Goal: Task Accomplishment & Management: Manage account settings

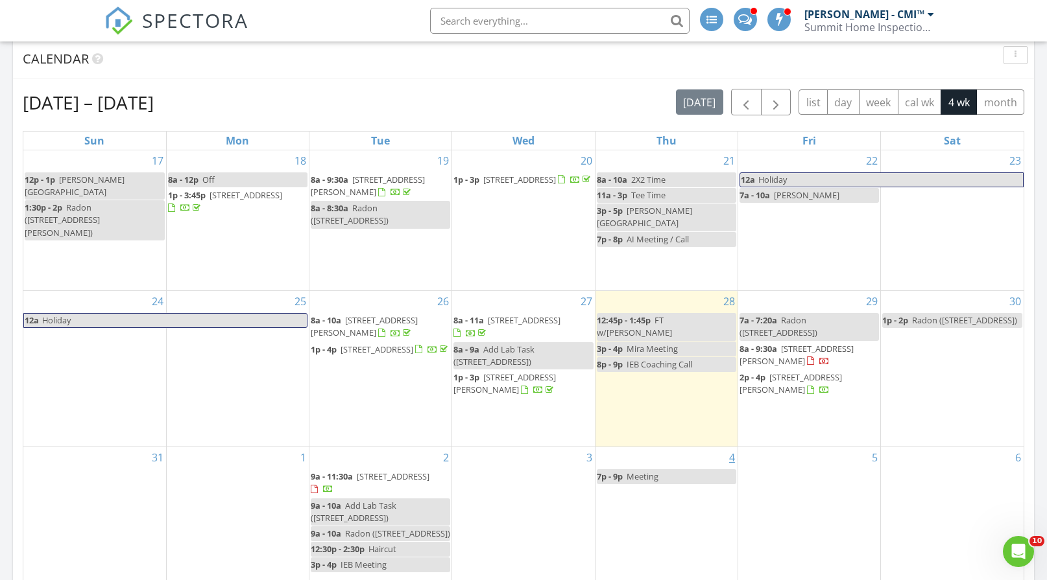
scroll to position [843, 0]
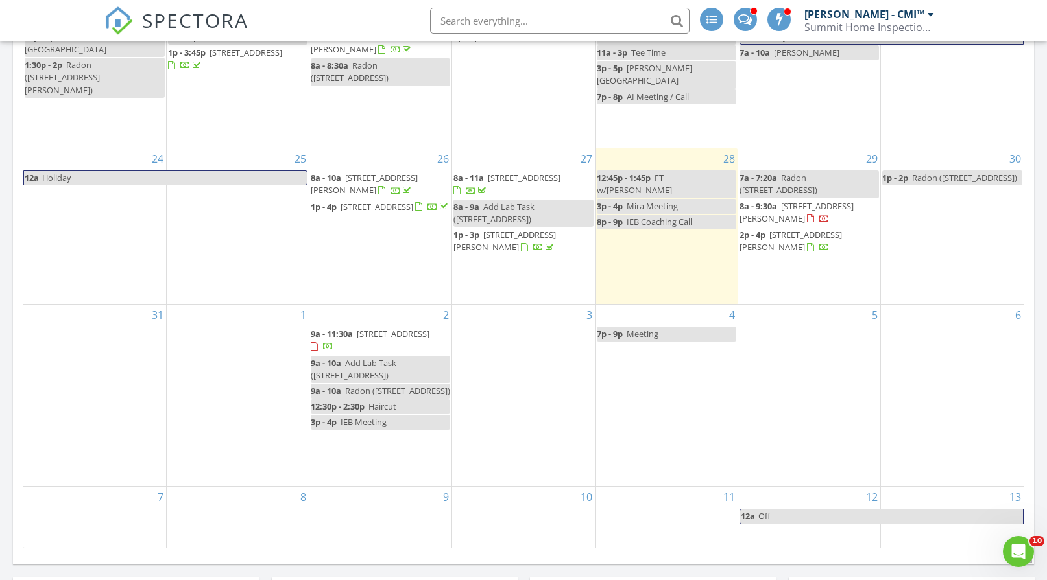
click at [784, 200] on span "2 Pammy Ln, Danville 03819" at bounding box center [796, 212] width 114 height 24
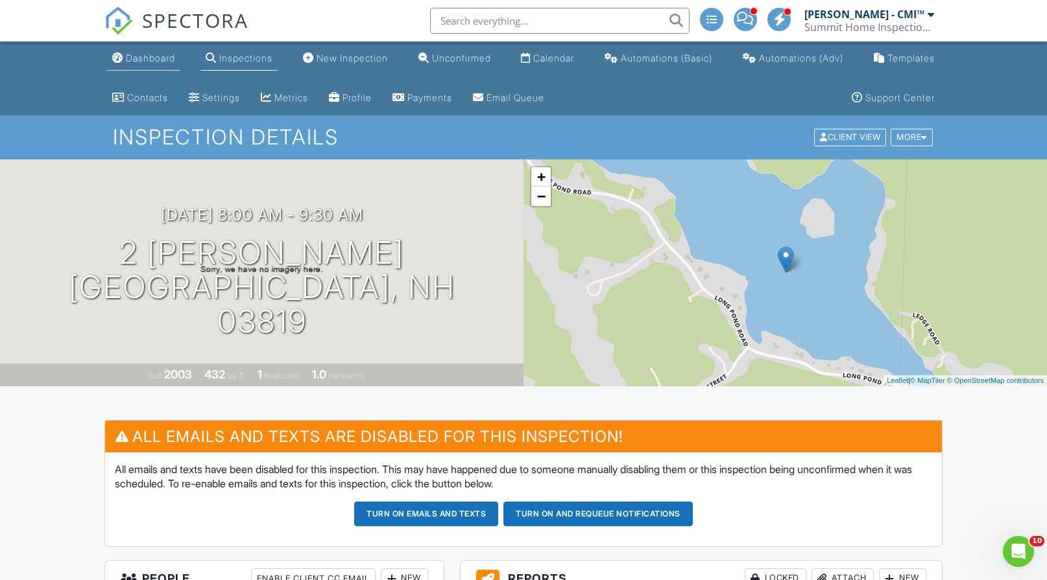
click at [145, 61] on div "Dashboard" at bounding box center [150, 58] width 49 height 11
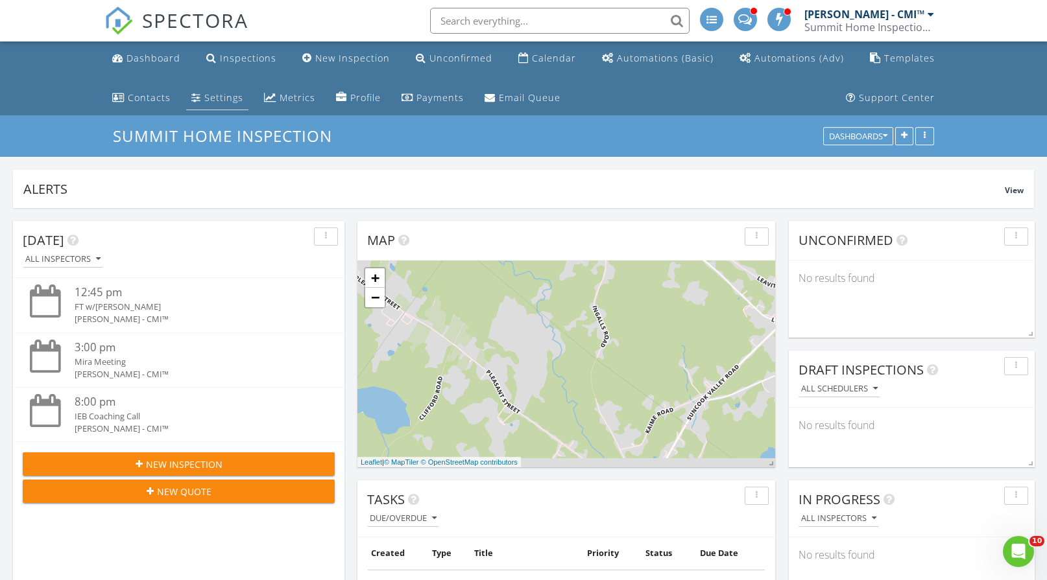
click at [219, 99] on div "Settings" at bounding box center [223, 97] width 39 height 12
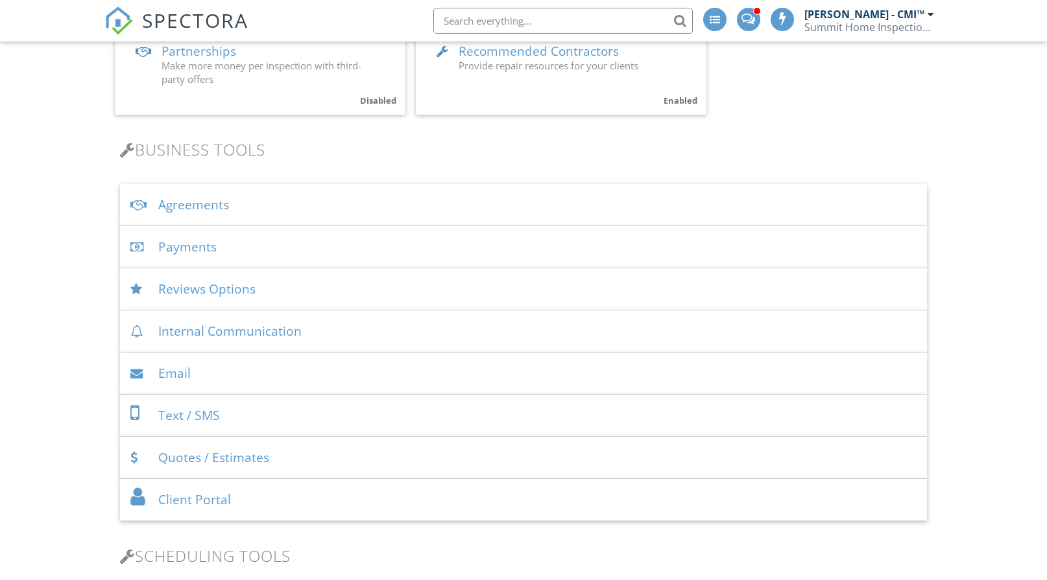
scroll to position [389, 0]
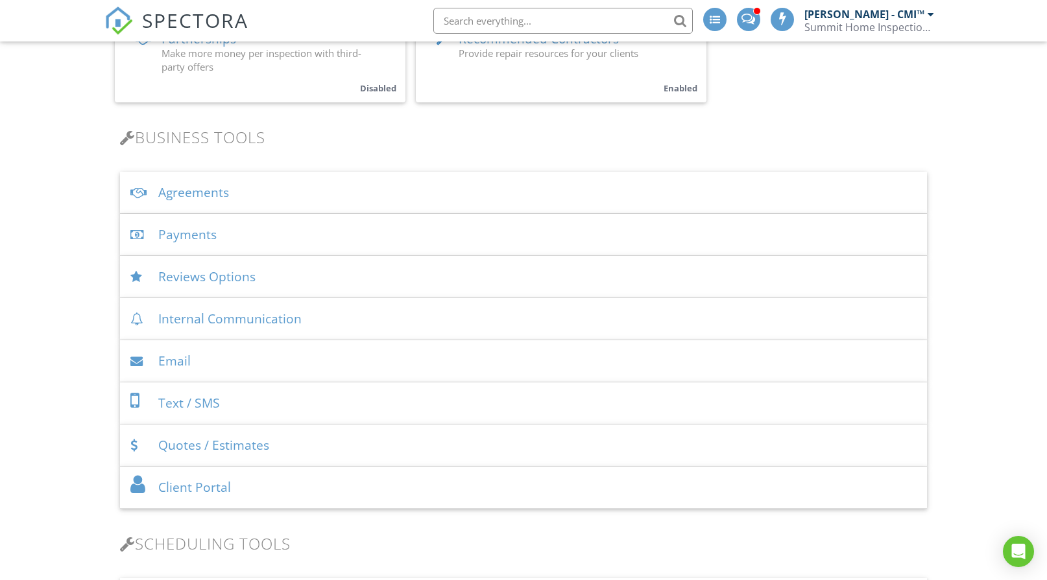
click at [281, 196] on div "Agreements" at bounding box center [523, 193] width 806 height 42
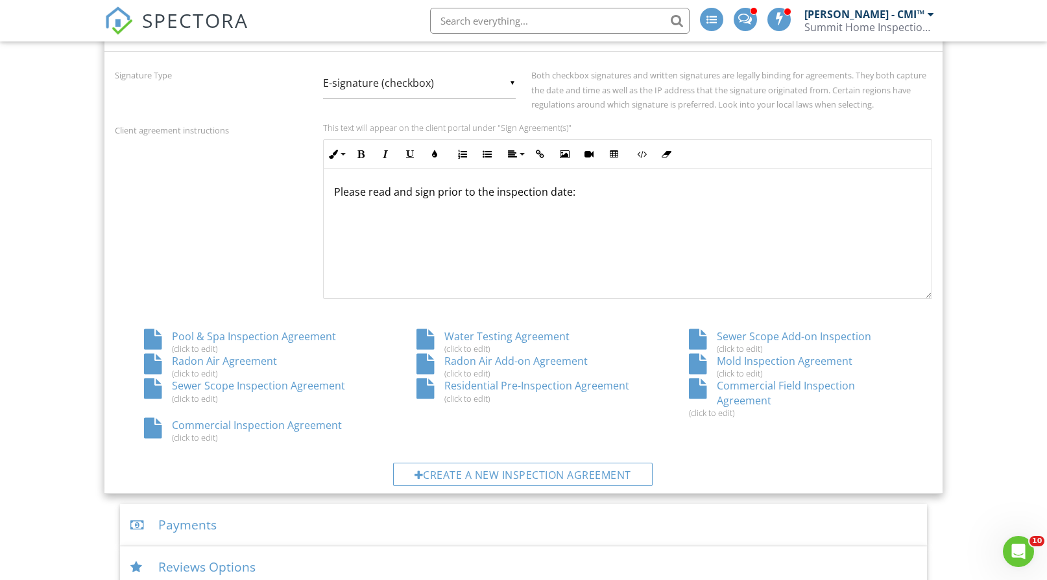
scroll to position [584, 0]
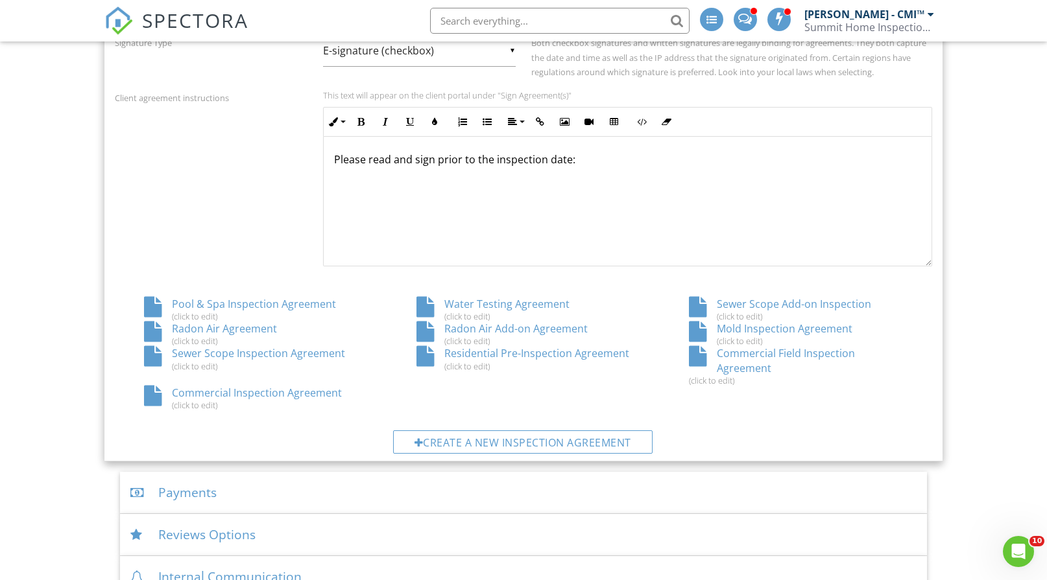
click at [758, 305] on div "Sewer Scope Add-on Inspection (click to edit)" at bounding box center [795, 309] width 272 height 25
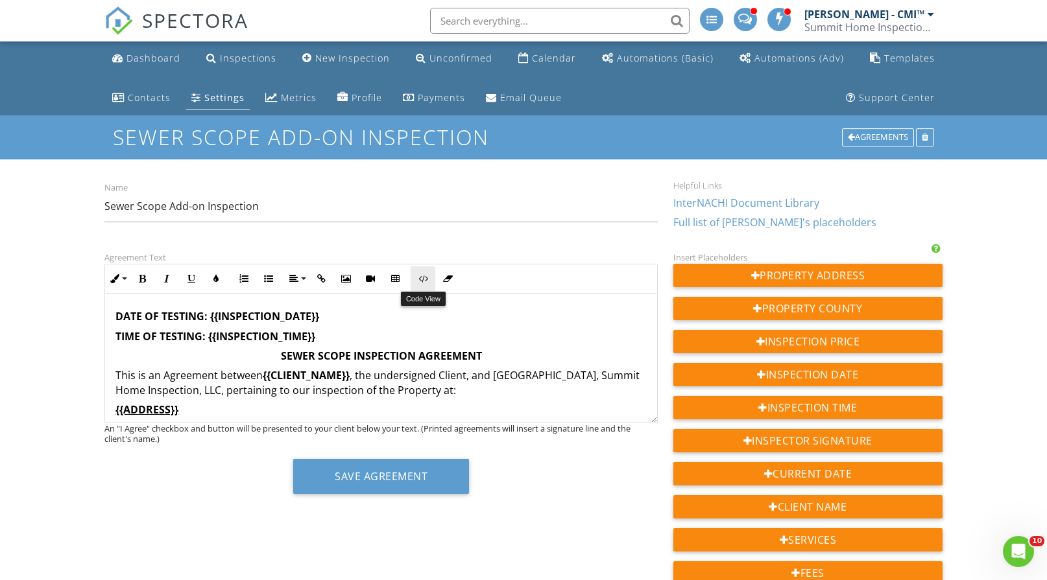
click at [423, 281] on icon "button" at bounding box center [422, 278] width 9 height 9
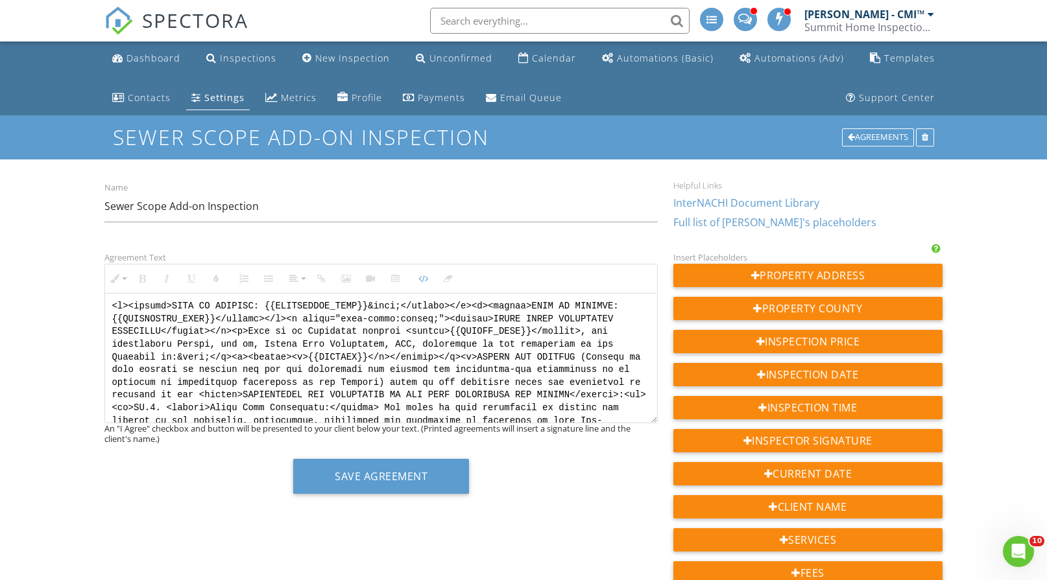
scroll to position [671, 0]
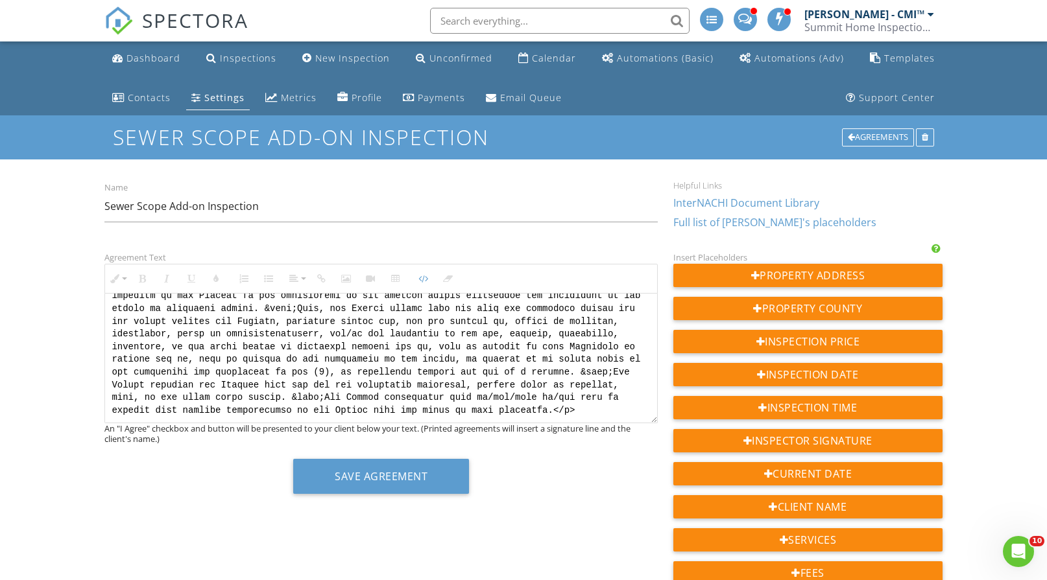
click at [200, 314] on textarea at bounding box center [381, 359] width 552 height 130
click at [199, 314] on textarea at bounding box center [381, 359] width 552 height 130
drag, startPoint x: 199, startPoint y: 314, endPoint x: 668, endPoint y: 233, distance: 475.8
click at [674, 233] on div "Name Sewer Scope Add-on Inspection Helpful Links InterNACHI Document Library Fu…" at bounding box center [523, 208] width 853 height 56
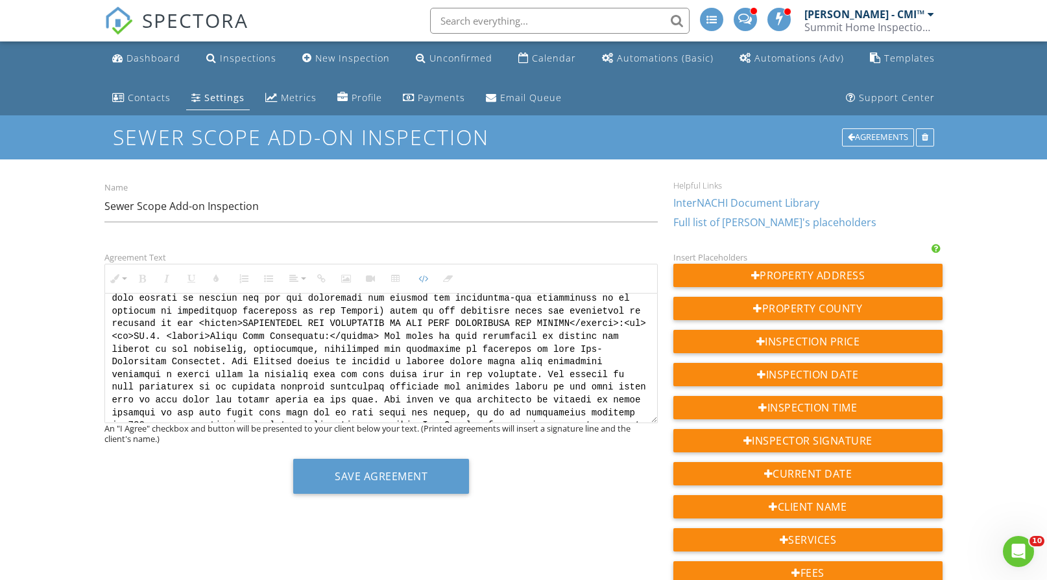
scroll to position [0, 0]
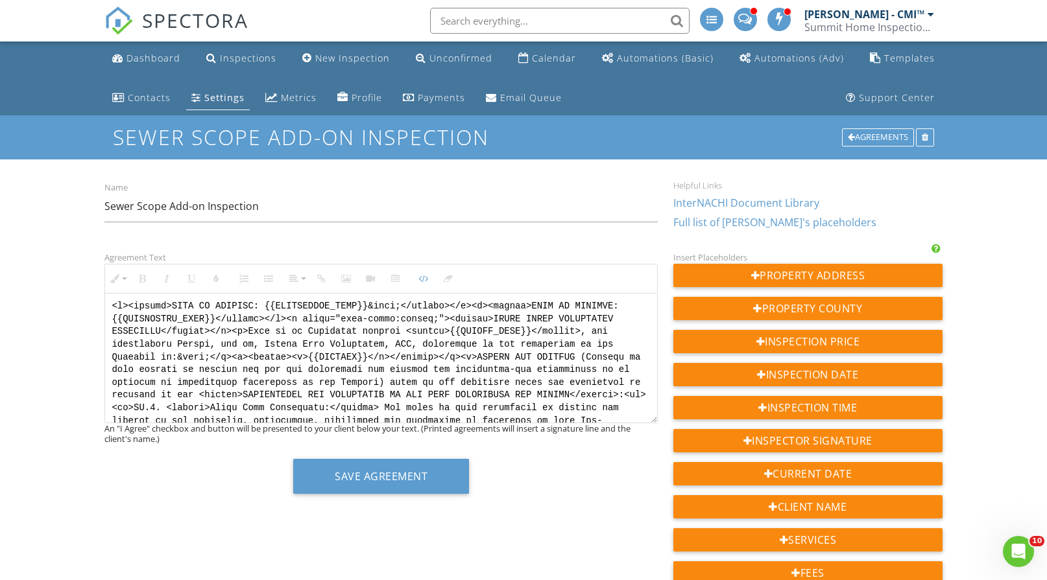
drag, startPoint x: 245, startPoint y: 407, endPoint x: 80, endPoint y: 264, distance: 218.8
click at [421, 281] on icon "button" at bounding box center [422, 278] width 9 height 9
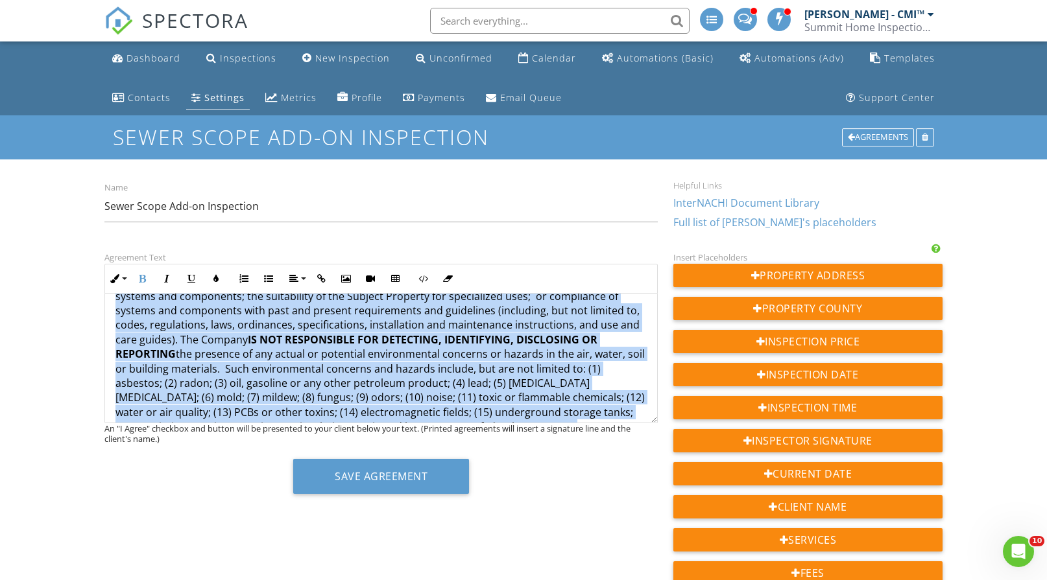
scroll to position [799, 0]
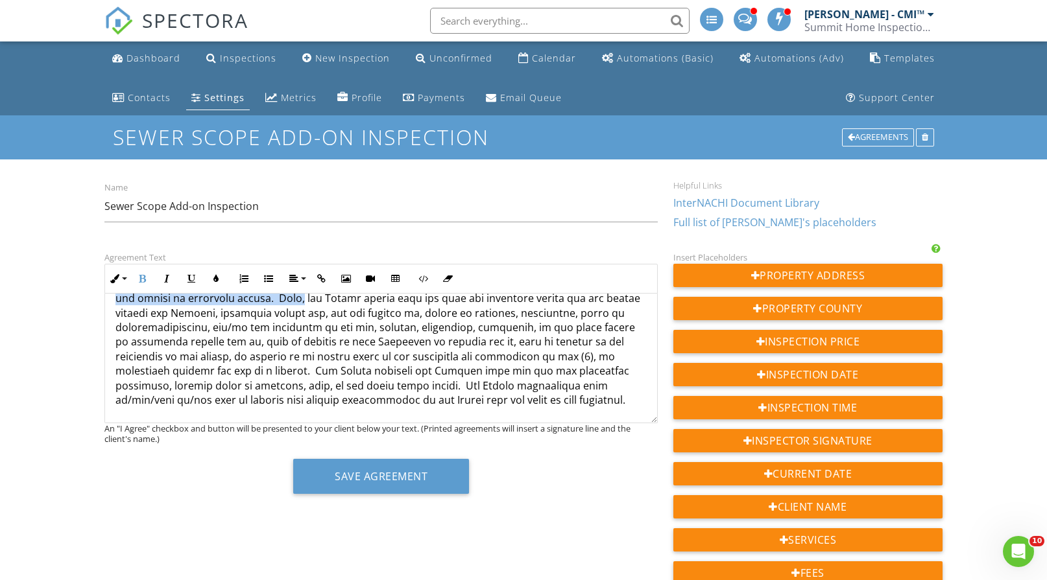
drag, startPoint x: 110, startPoint y: 313, endPoint x: 552, endPoint y: 404, distance: 451.6
copy div "DATE OF TESTING: {{INSPECTION_DATE}} TIME OF TESTING: {{INSPECTION_TIME}} SEWER…"
click at [873, 136] on div "Agreements" at bounding box center [878, 137] width 72 height 18
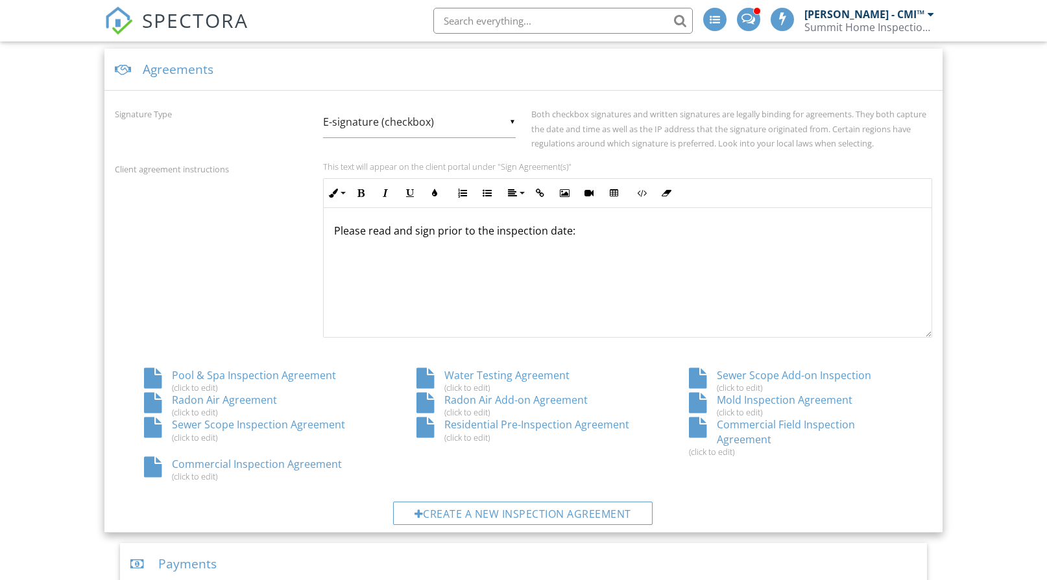
scroll to position [522, 0]
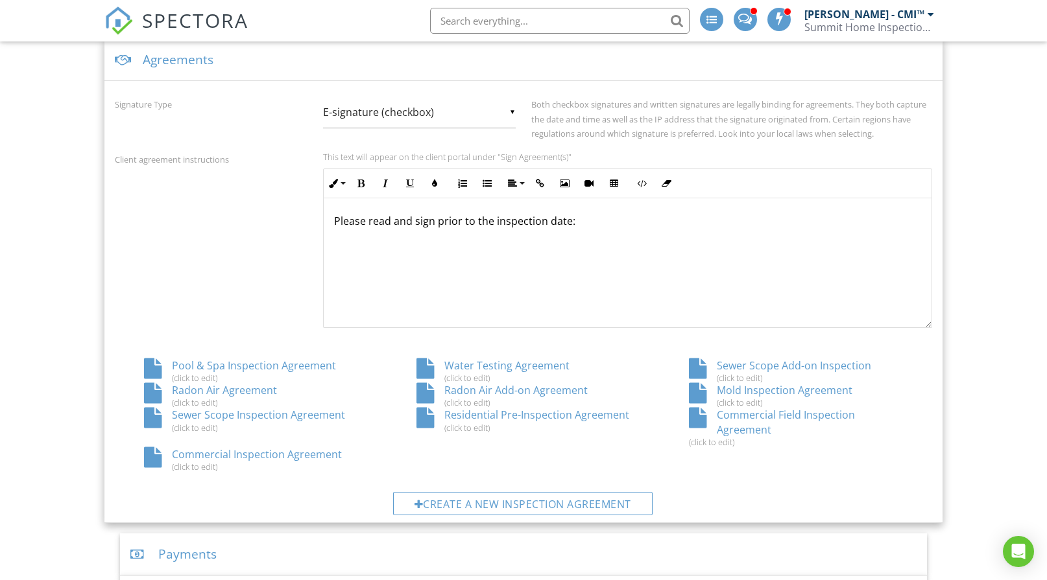
click at [237, 414] on div "Sewer Scope Inspection Agreement (click to edit)" at bounding box center [251, 420] width 272 height 25
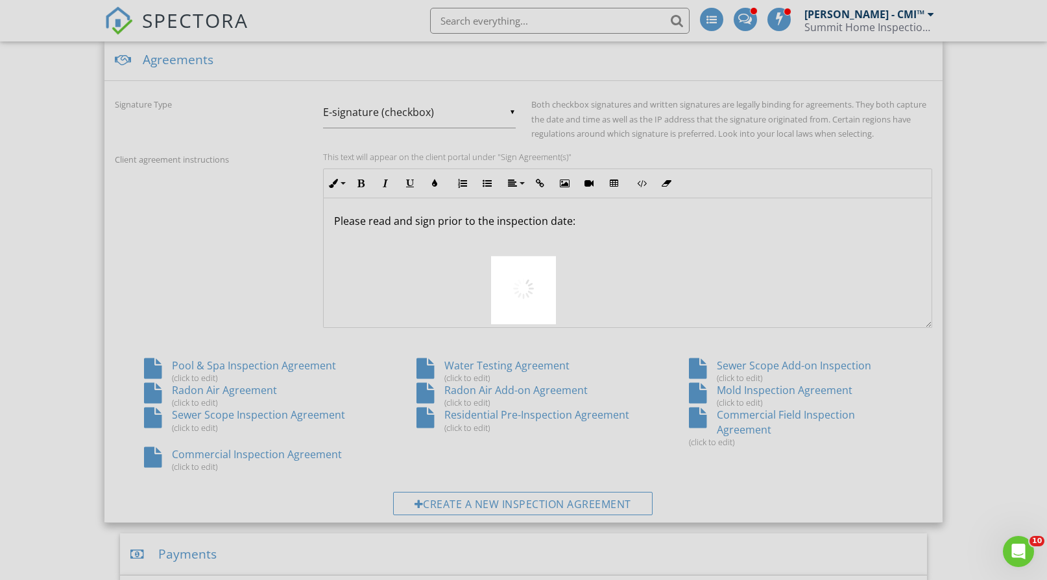
scroll to position [0, 0]
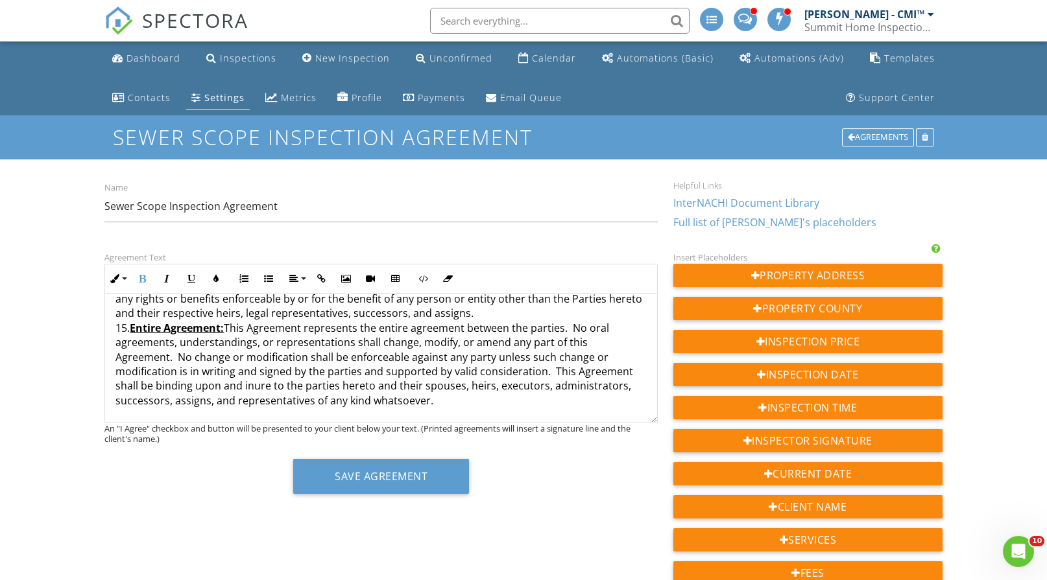
scroll to position [1859, 0]
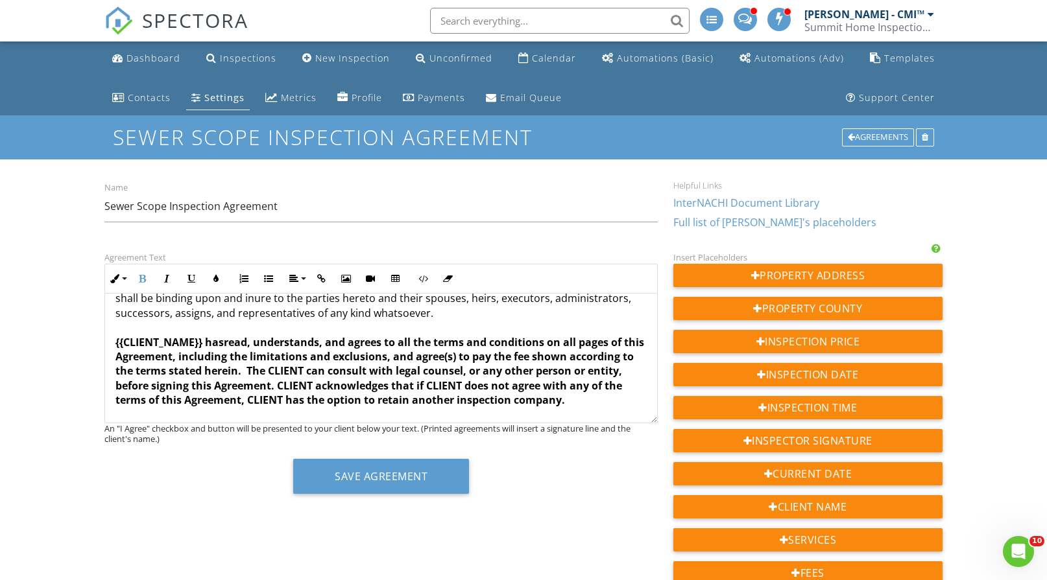
drag, startPoint x: 110, startPoint y: 312, endPoint x: 211, endPoint y: 407, distance: 138.1
copy div "DATE OF INSPECTION: {{INSPECTION_DATE}} TIME OF INSPECTION: {{INSPECTION_TIME}}…"
click at [881, 132] on div "Agreements" at bounding box center [878, 137] width 72 height 18
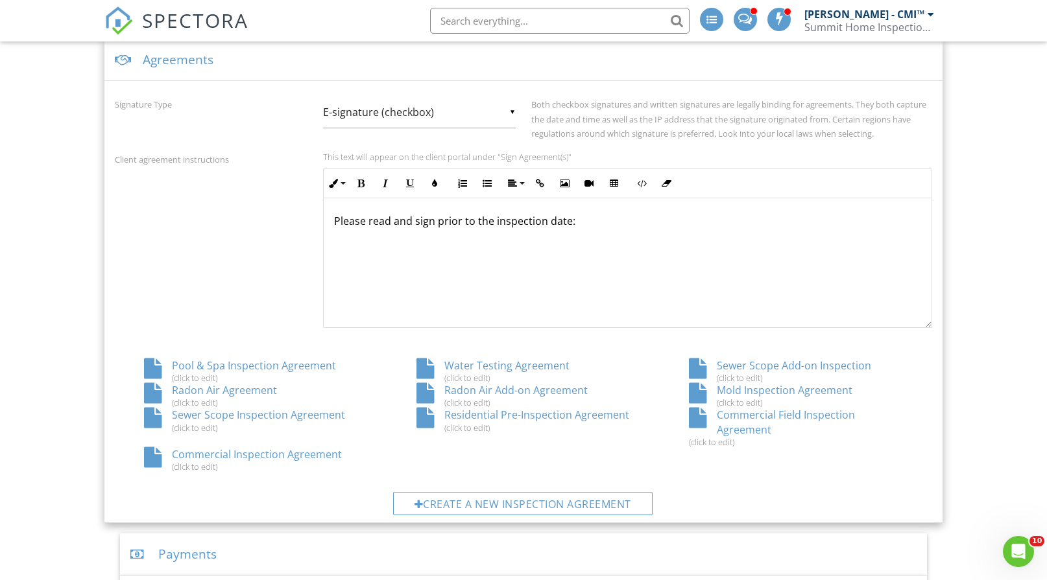
click at [479, 414] on div "Residential Pre-Inspection Agreement (click to edit)" at bounding box center [523, 420] width 272 height 25
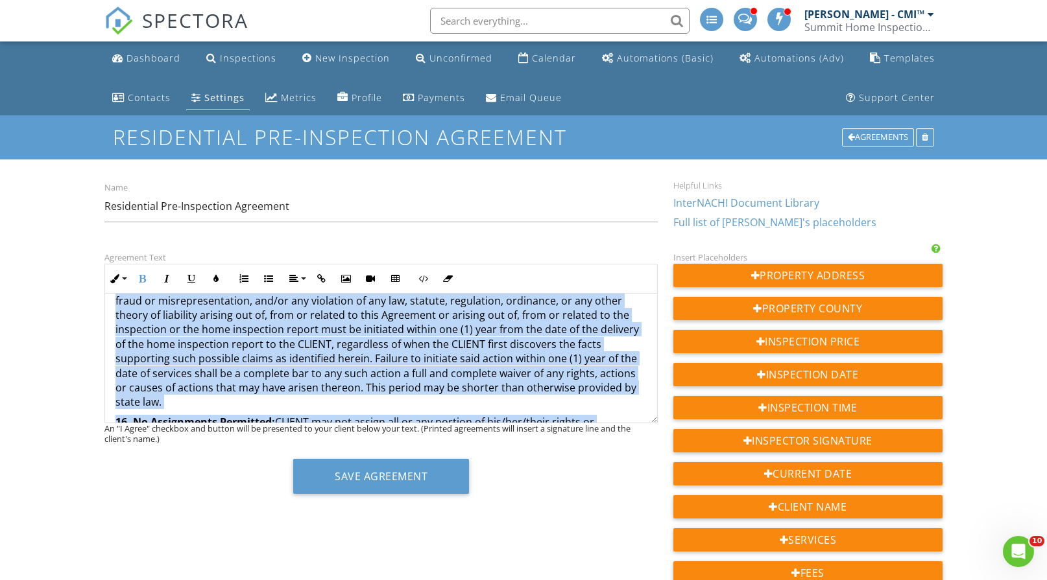
scroll to position [2533, 0]
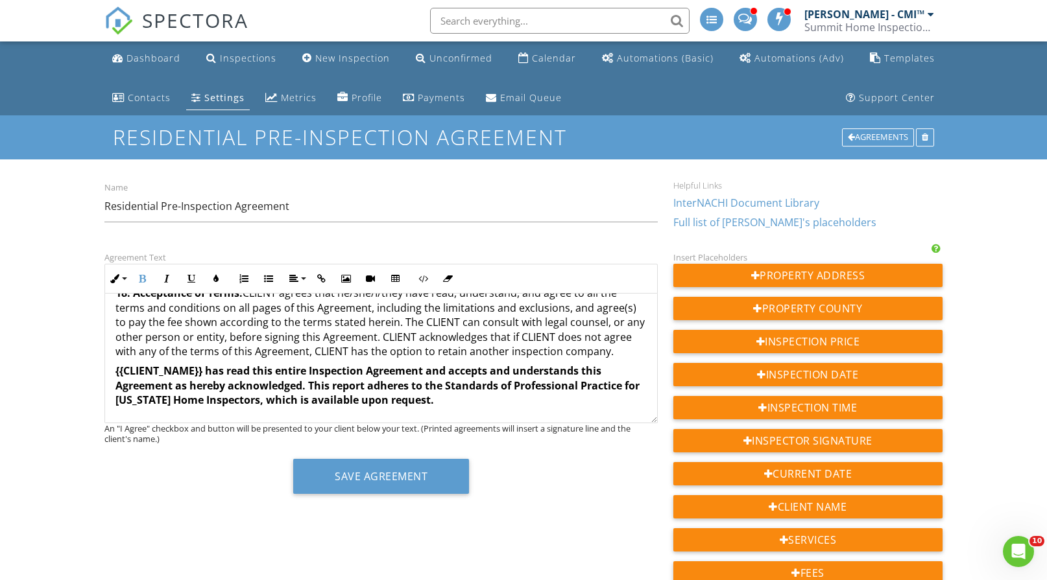
drag, startPoint x: 113, startPoint y: 315, endPoint x: 535, endPoint y: 385, distance: 427.9
click at [619, 436] on div "Agreement Text Inline Style XLarge Large Normal Small Light Small/Light Bold It…" at bounding box center [381, 377] width 569 height 254
copy div "DATE OF INSPECTION: {{INSPECTION_DATE}} TIME OF INSPECTION: {{INSPECTION_TIME}}…"
click at [883, 134] on div "Agreements" at bounding box center [878, 137] width 72 height 18
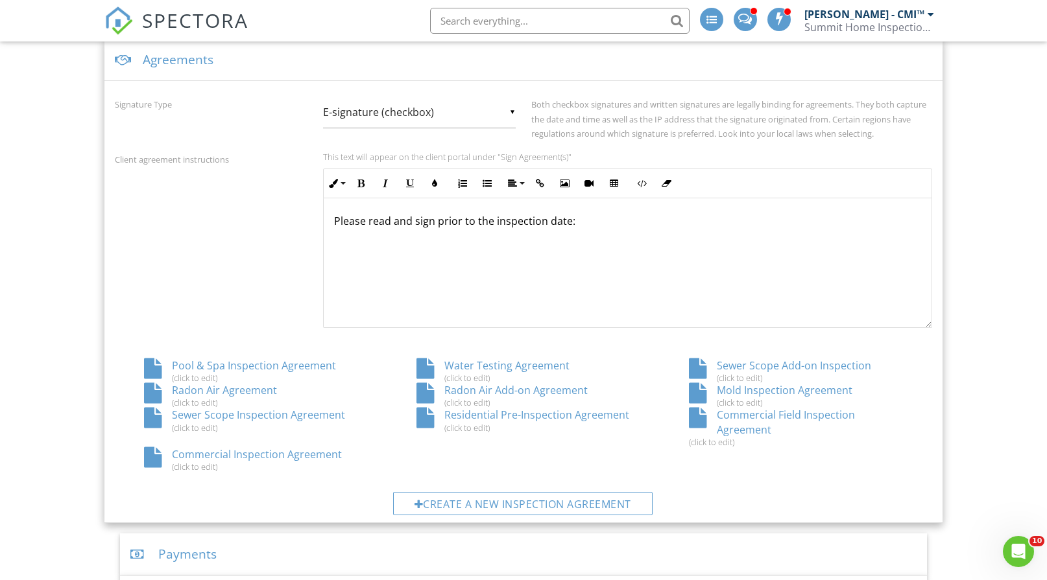
click at [230, 390] on div "Radon Air Agreement (click to edit)" at bounding box center [251, 395] width 272 height 25
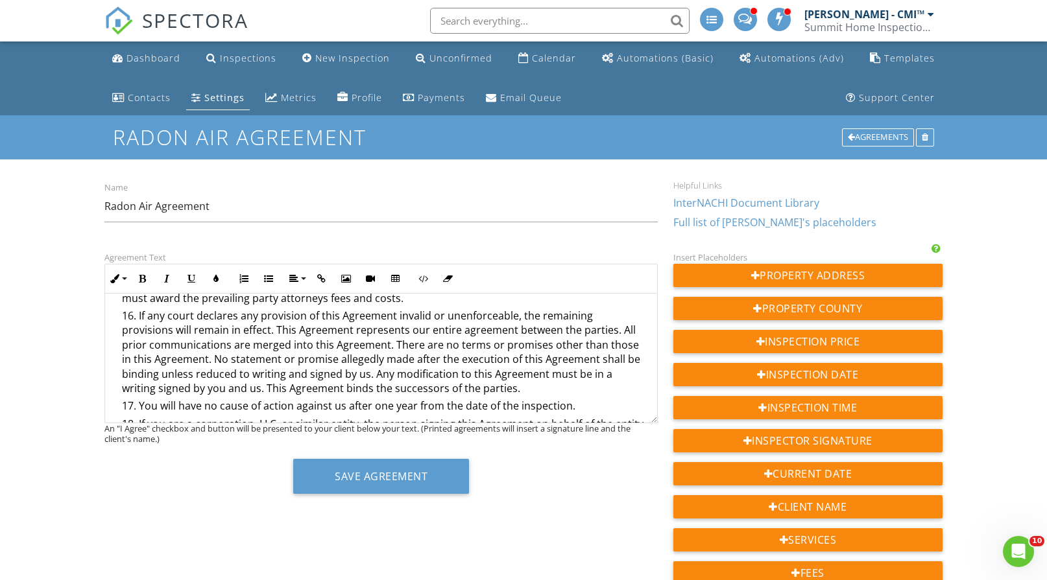
scroll to position [936, 0]
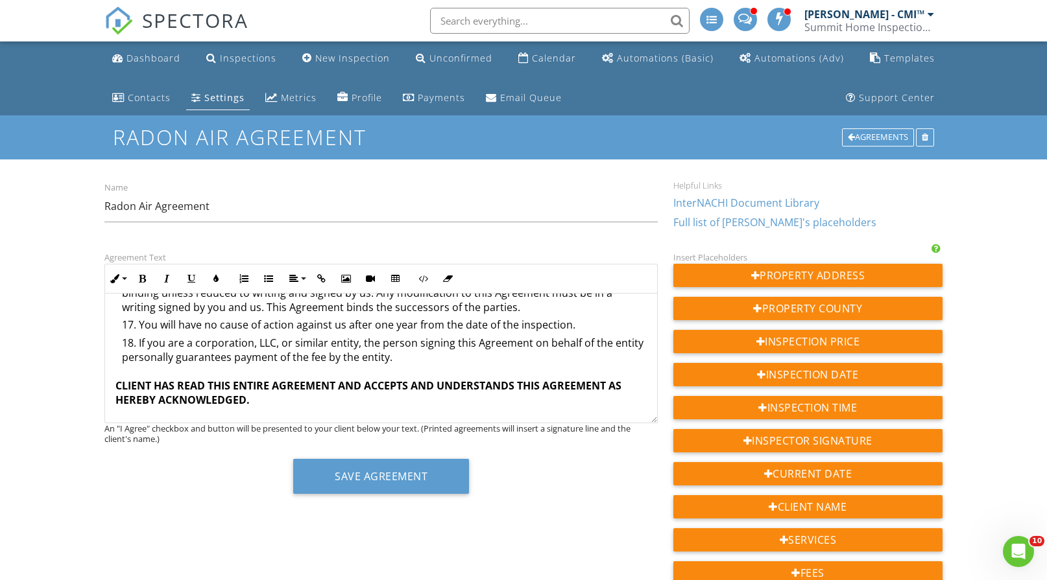
drag, startPoint x: 115, startPoint y: 353, endPoint x: 444, endPoint y: 416, distance: 335.2
click at [573, 440] on div "Agreement Text Inline Style XLarge Large Normal Small Light Small/Light Bold It…" at bounding box center [381, 377] width 569 height 254
copy div "DATE OF TESTING: {{INSPECTION_DATE}} TIME OF TESTING: {{INSPECTION_TIME}} This …"
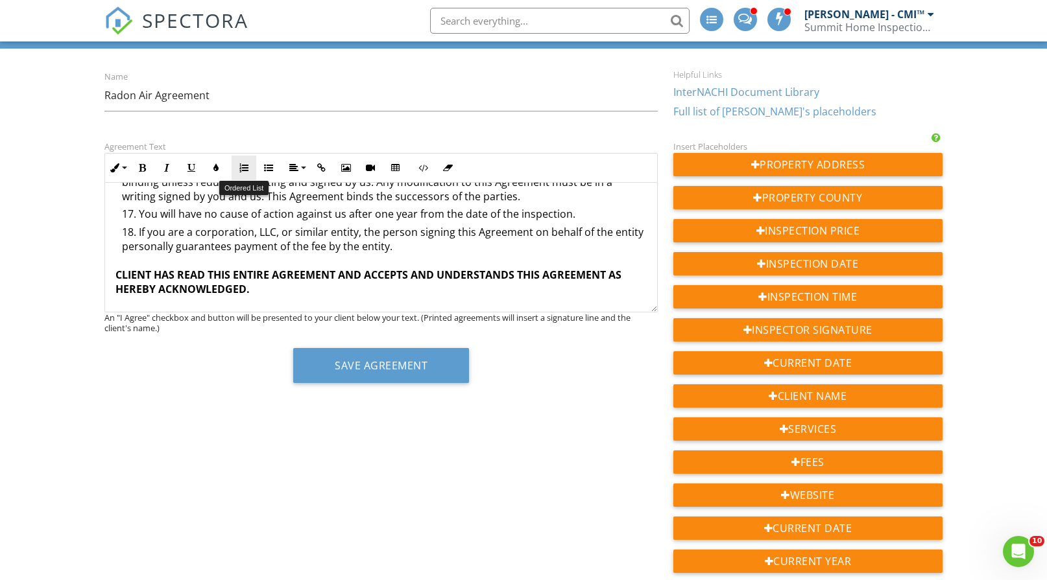
scroll to position [0, 0]
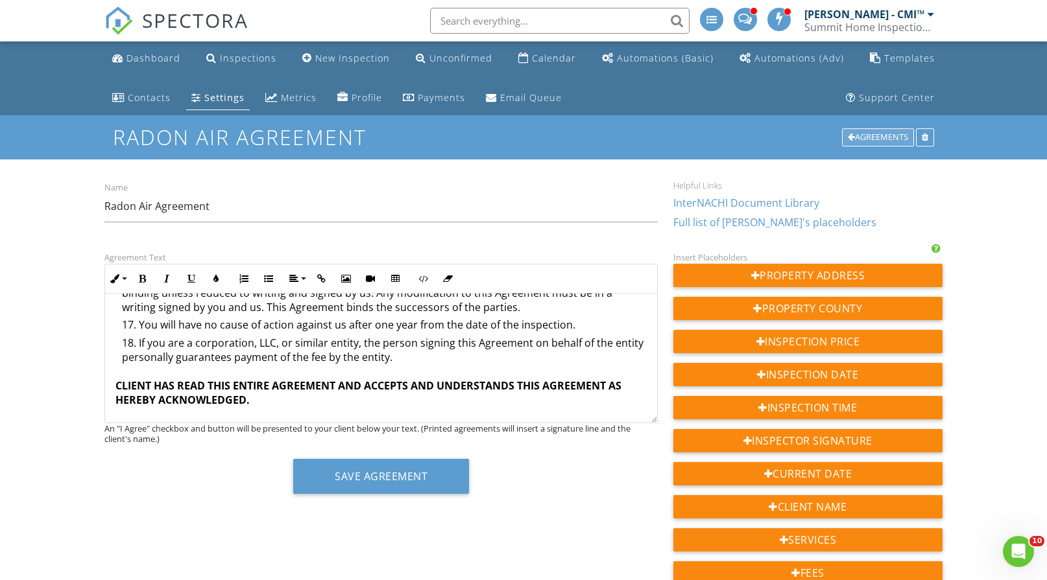
click at [875, 130] on div "Agreements" at bounding box center [878, 137] width 72 height 18
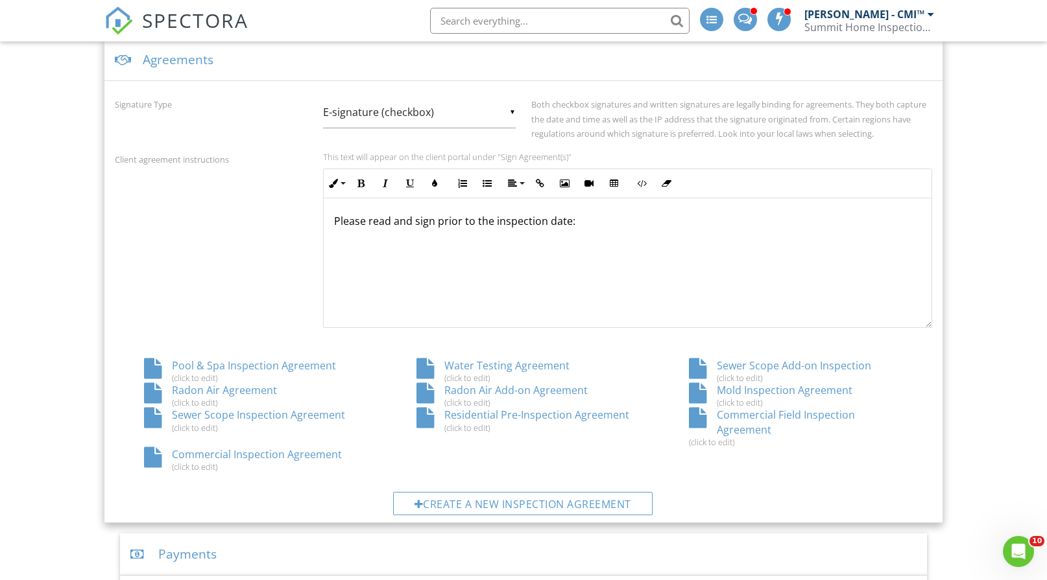
click at [501, 364] on div "Water Testing Agreement (click to edit)" at bounding box center [523, 371] width 272 height 25
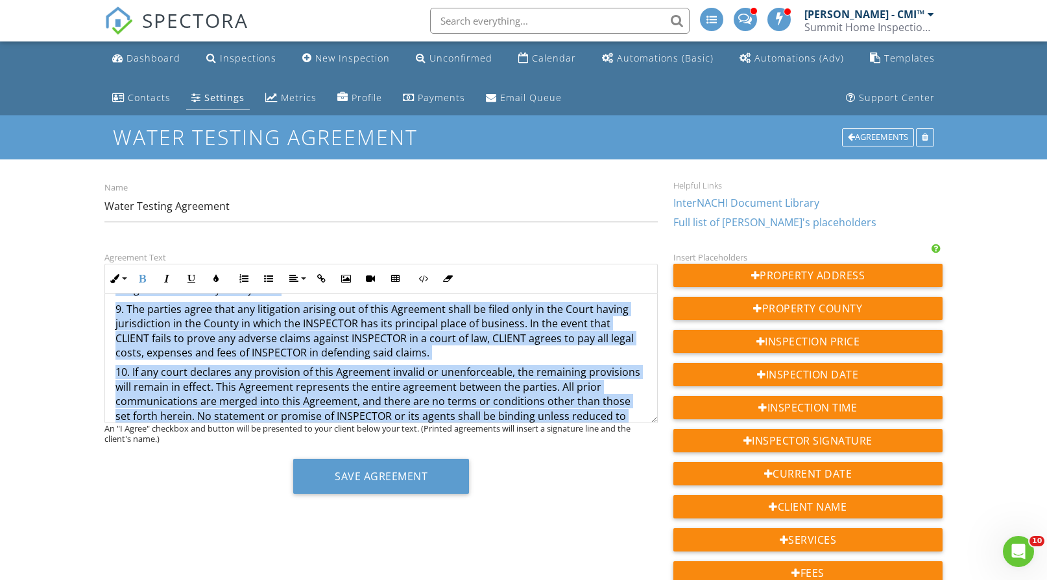
scroll to position [881, 0]
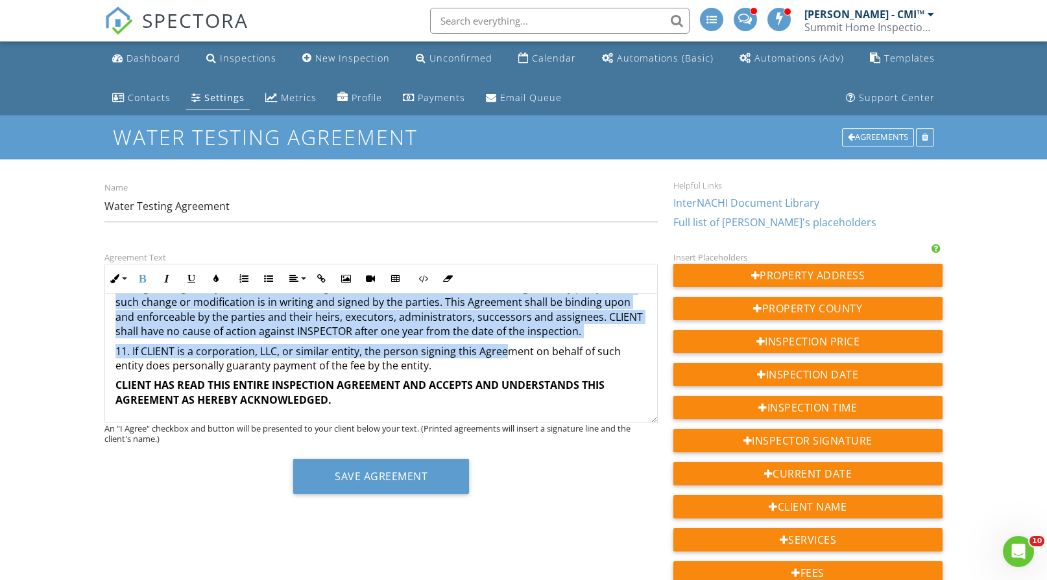
drag, startPoint x: 115, startPoint y: 355, endPoint x: 424, endPoint y: 412, distance: 314.4
copy div "DATE OF TESTING: {{INSPECTION_DATE}} TIME OF TESTING: {{INSPECTION_TIME}} This …"
click at [871, 142] on div "Agreements" at bounding box center [878, 137] width 72 height 18
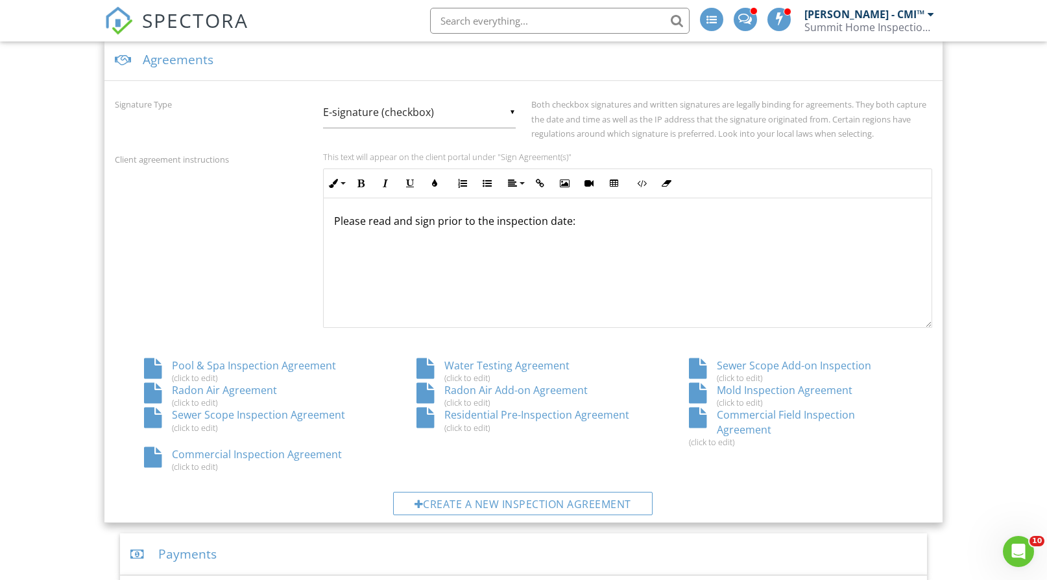
click at [752, 392] on div "Mold Inspection Agreement (click to edit)" at bounding box center [795, 395] width 272 height 25
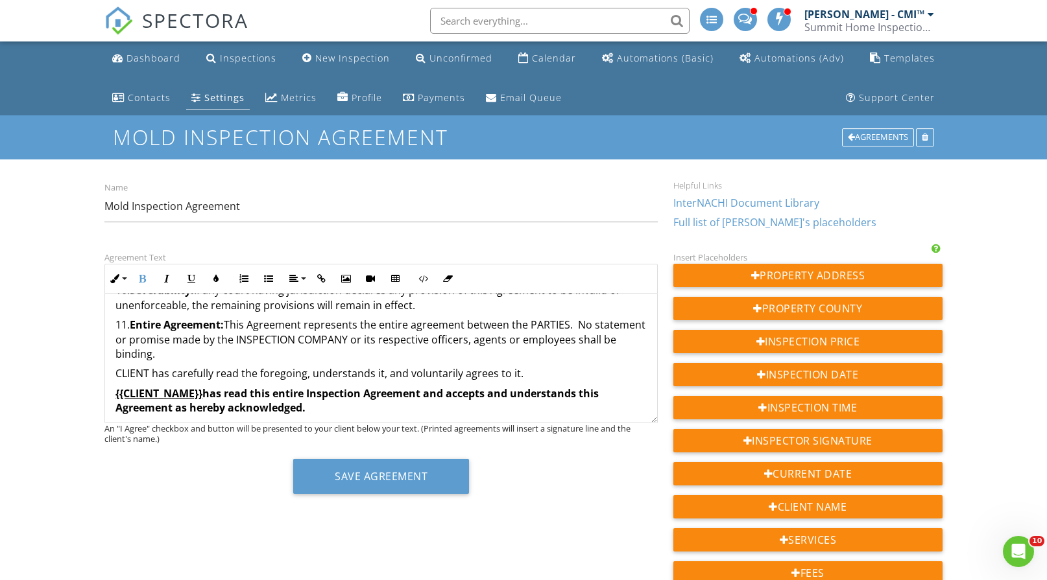
scroll to position [818, 0]
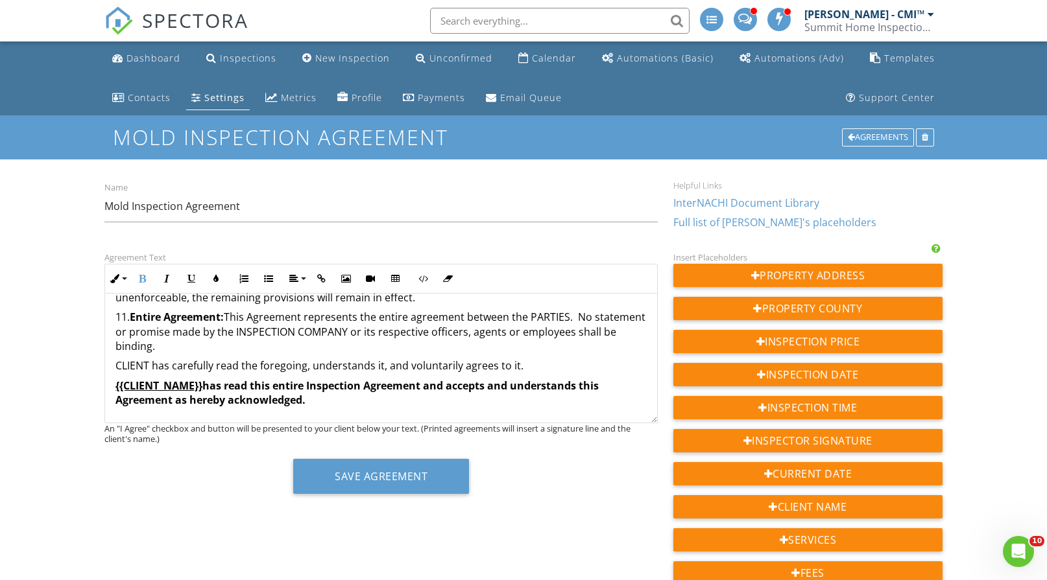
drag, startPoint x: 112, startPoint y: 314, endPoint x: 421, endPoint y: 393, distance: 318.5
click at [571, 452] on div "Agreement Text Inline Style XLarge Large Normal Small Light Small/Light Bold It…" at bounding box center [381, 377] width 569 height 254
copy div "DATE OF INSPECTION: {{INSPECTION_DATE}} TIME OF INSPECTION: {{INSPECTION_TIME}}…"
click at [914, 58] on div "Templates" at bounding box center [909, 58] width 51 height 12
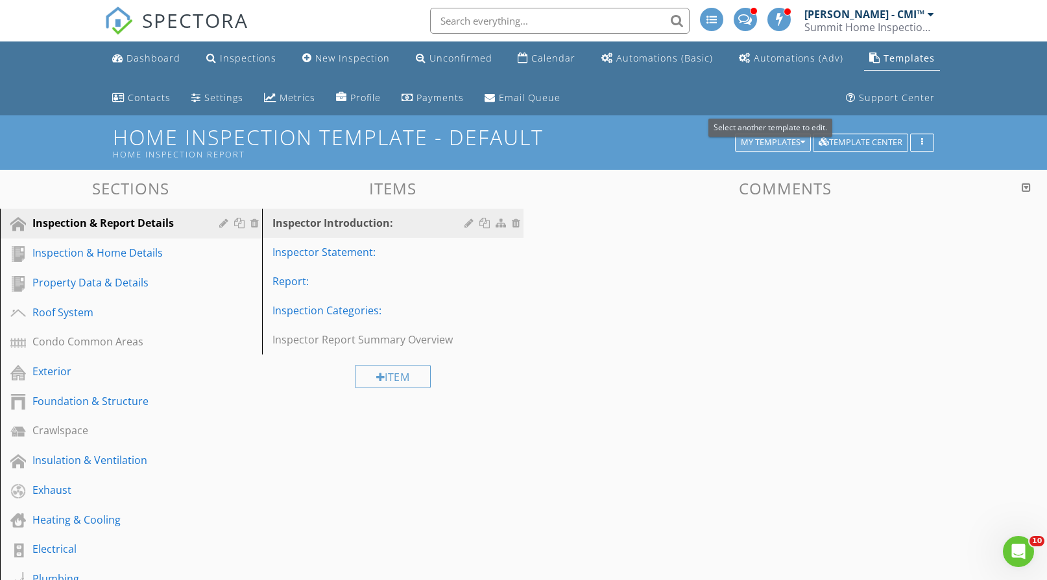
click at [789, 143] on div "My Templates" at bounding box center [773, 142] width 64 height 9
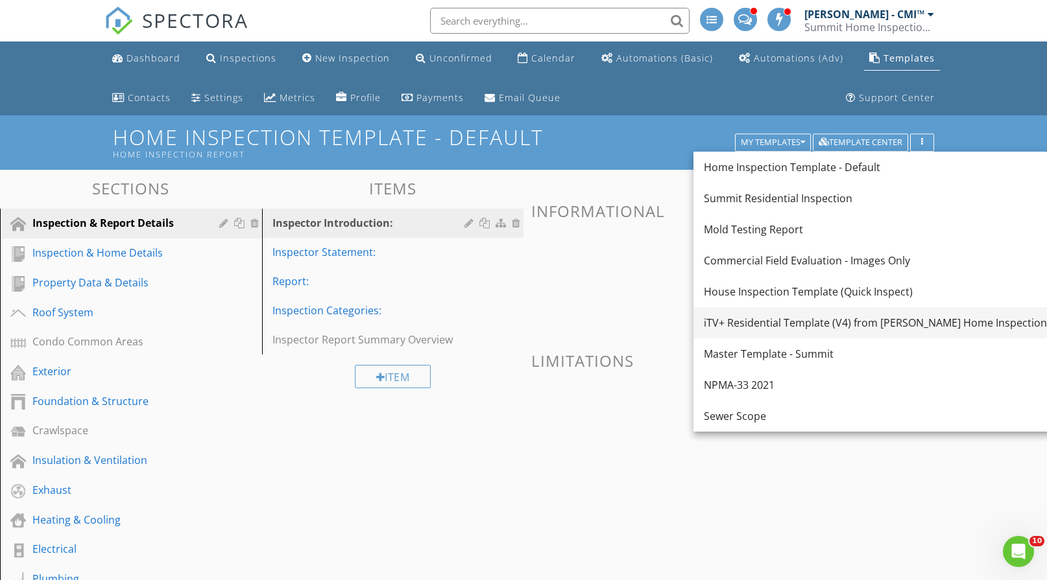
click at [790, 324] on div "iTV+ Residential Template (V4) from [PERSON_NAME] Home Inspections LLC" at bounding box center [888, 323] width 368 height 16
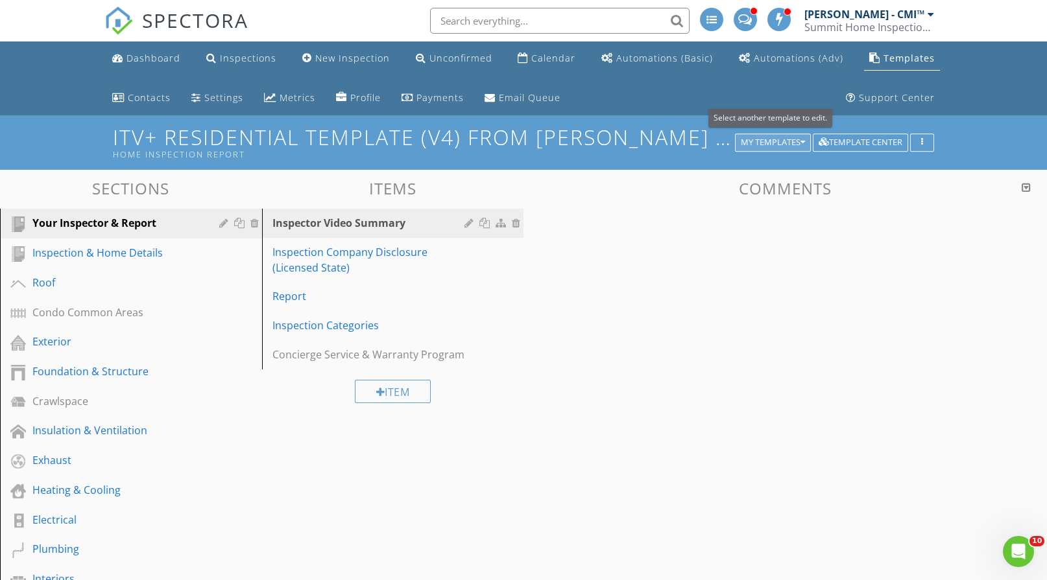
click at [779, 141] on div "My Templates" at bounding box center [773, 142] width 64 height 9
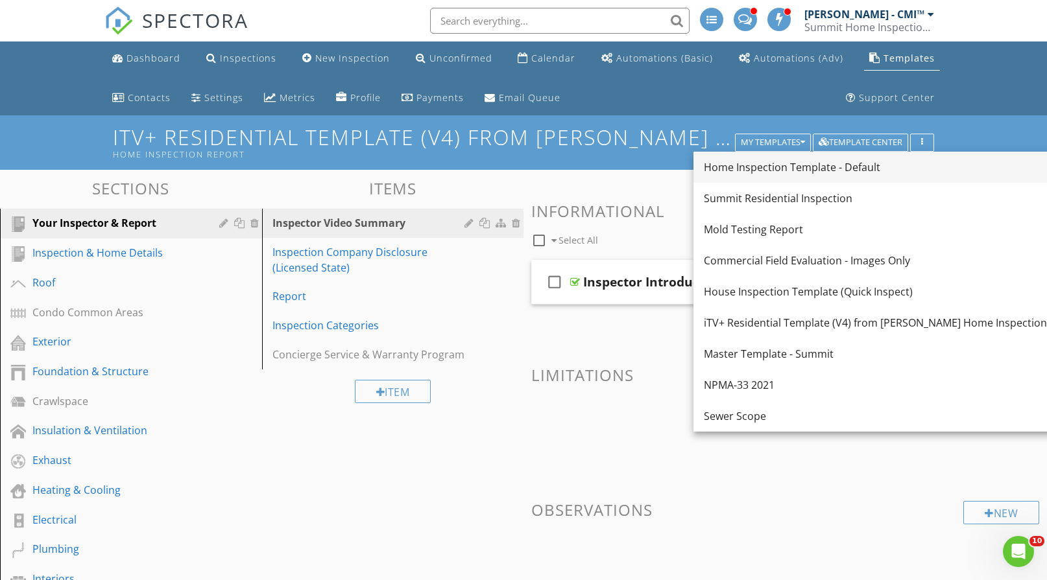
click at [763, 161] on div "Home Inspection Template - Default" at bounding box center [888, 168] width 368 height 16
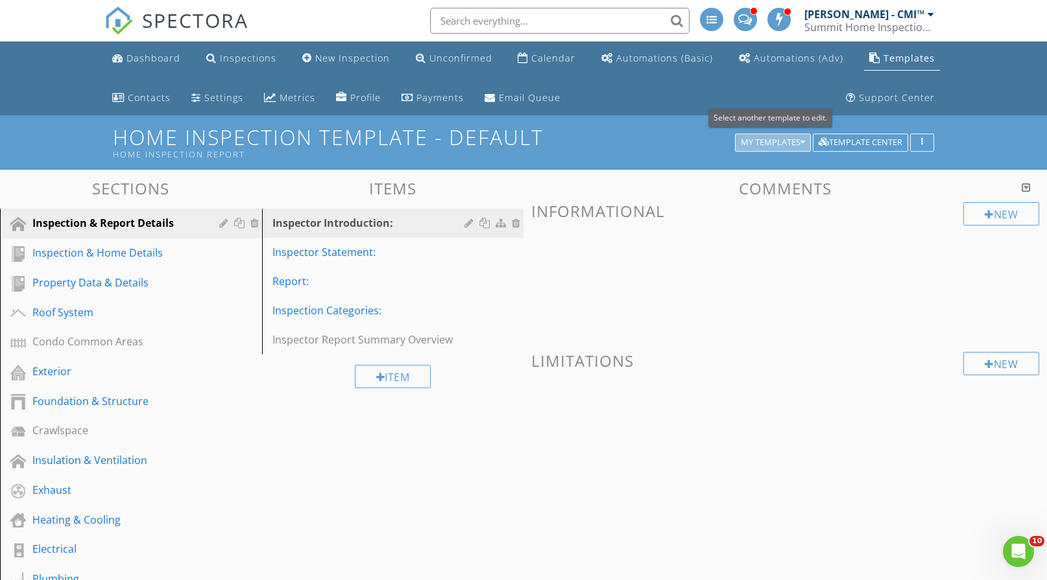
click at [799, 142] on div "My Templates" at bounding box center [773, 142] width 64 height 9
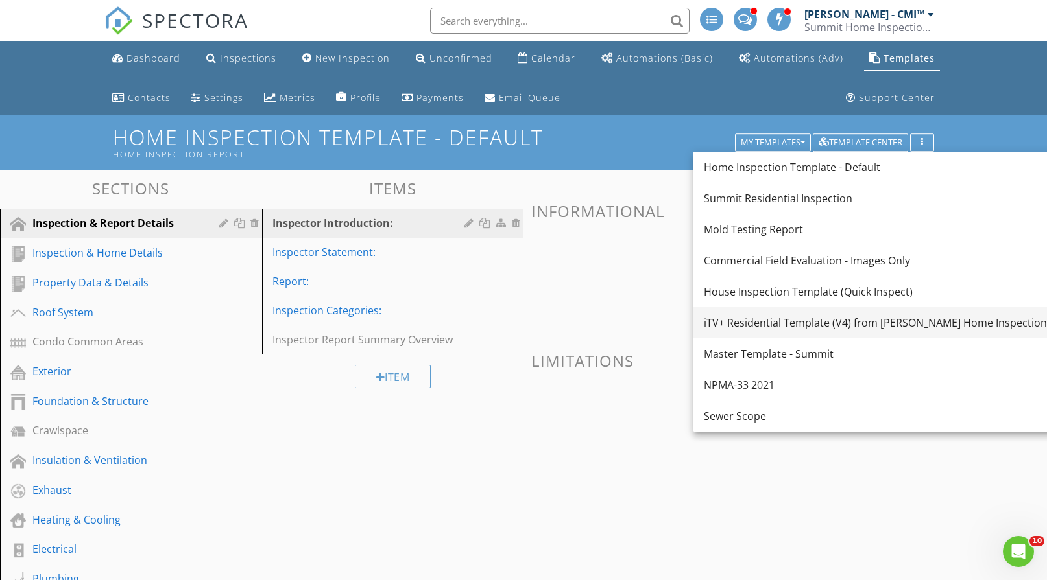
click at [884, 322] on div "iTV+ Residential Template (V4) from Cochran Home Inspections LLC" at bounding box center [888, 323] width 368 height 16
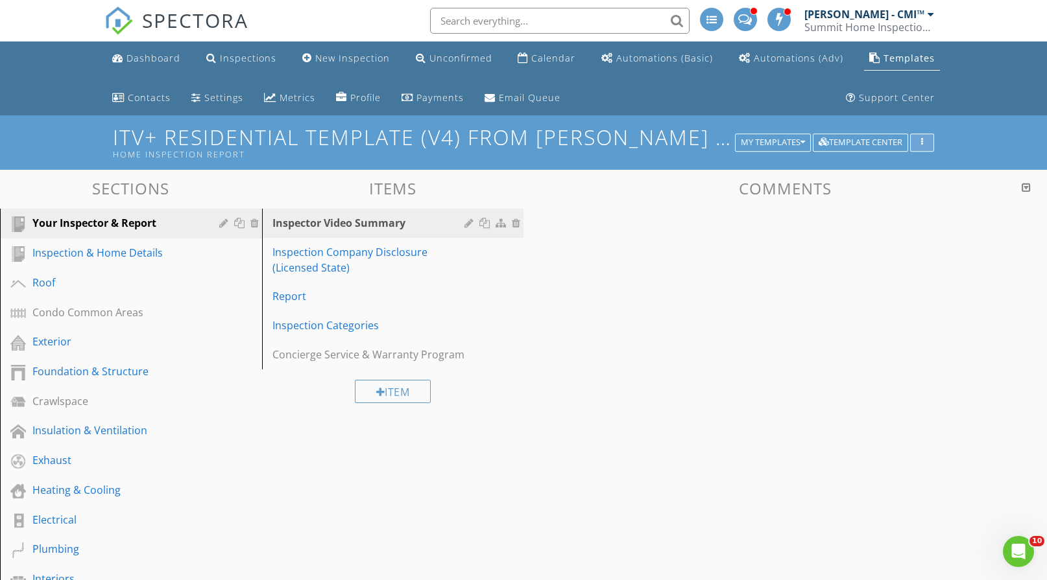
click at [919, 141] on div "button" at bounding box center [922, 142] width 12 height 9
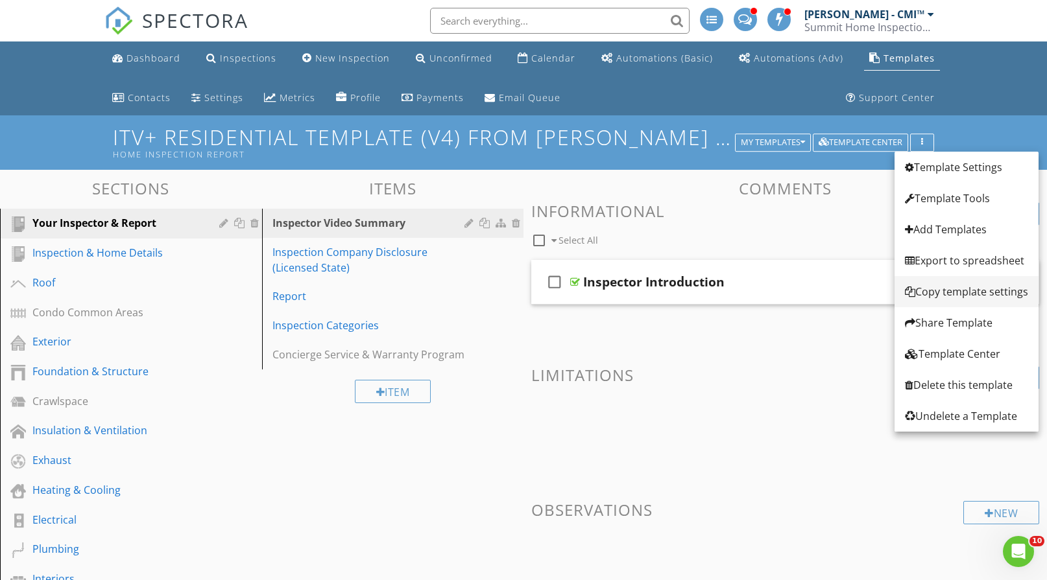
click at [950, 296] on div "Copy template settings" at bounding box center [966, 292] width 123 height 16
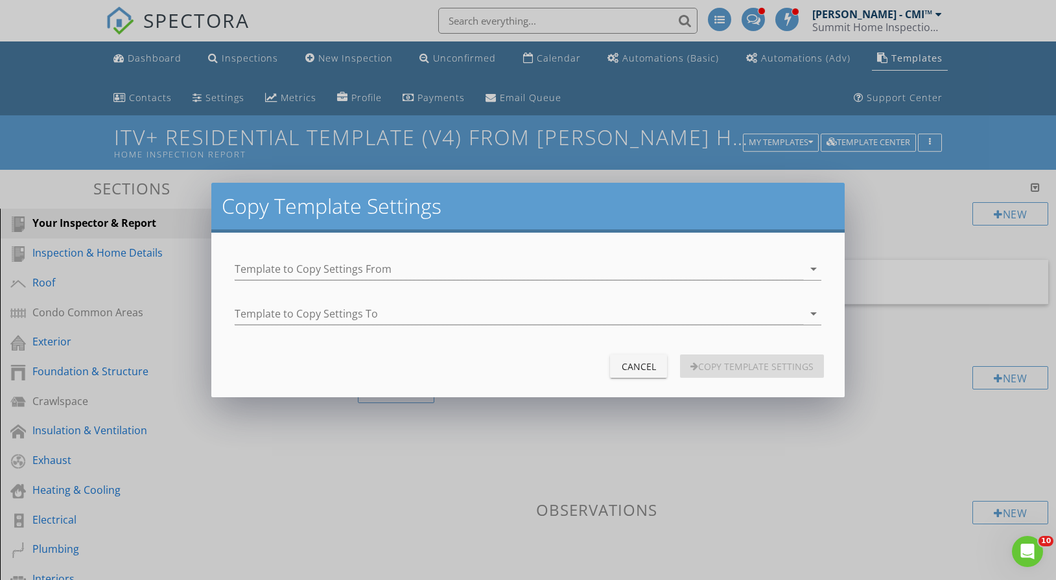
click at [632, 366] on div "Cancel" at bounding box center [639, 367] width 36 height 14
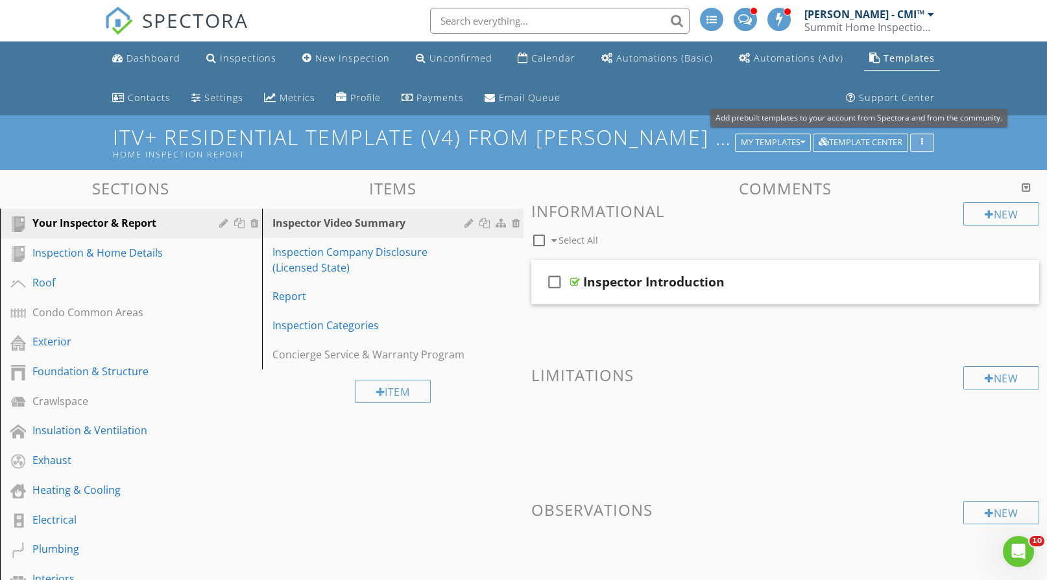
click at [925, 134] on button "button" at bounding box center [922, 143] width 24 height 18
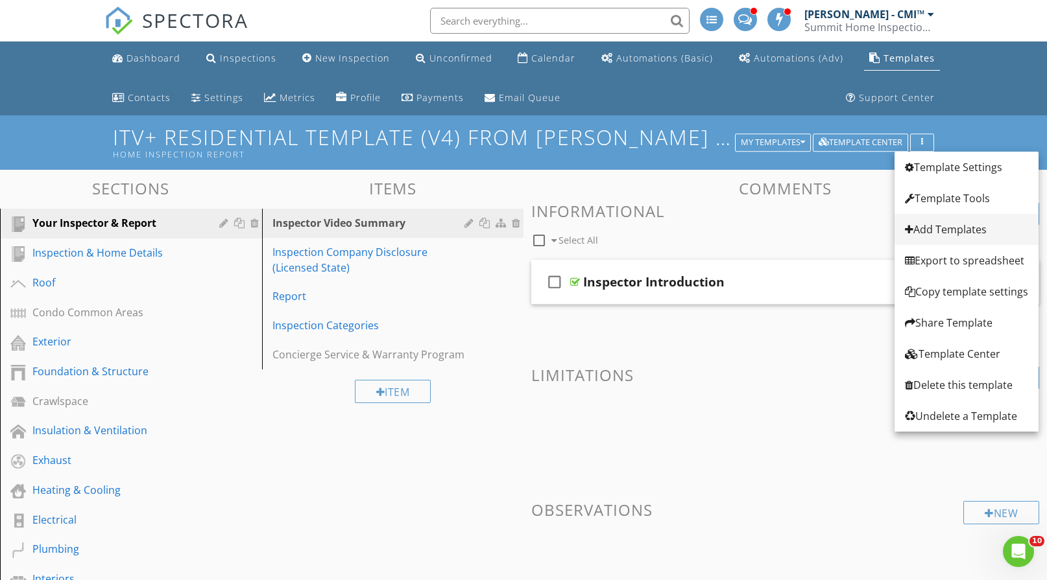
click at [956, 229] on div "Add Templates" at bounding box center [966, 230] width 123 height 16
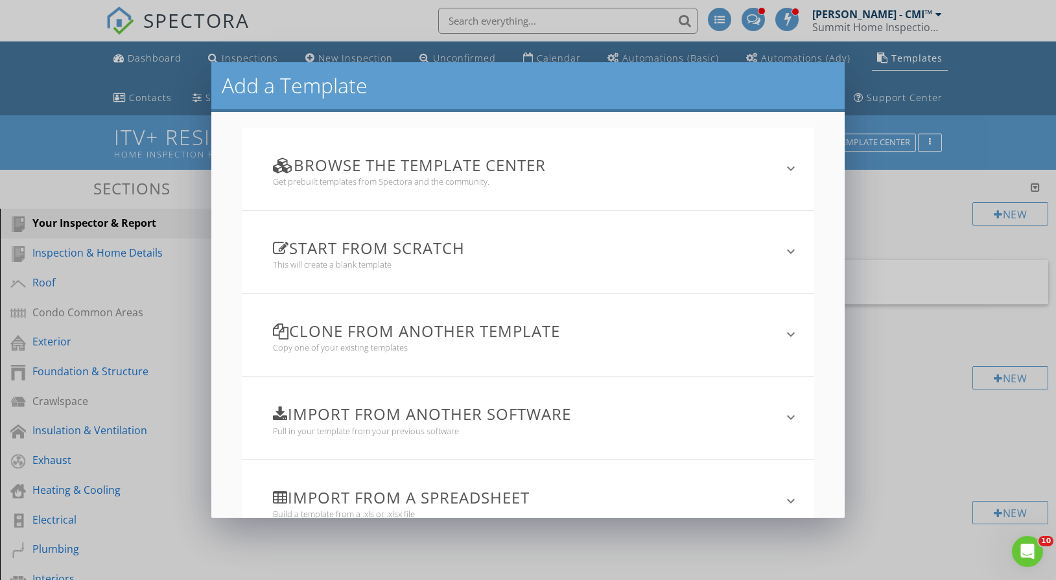
click at [606, 340] on h3 "Clone from another template" at bounding box center [520, 331] width 495 height 18
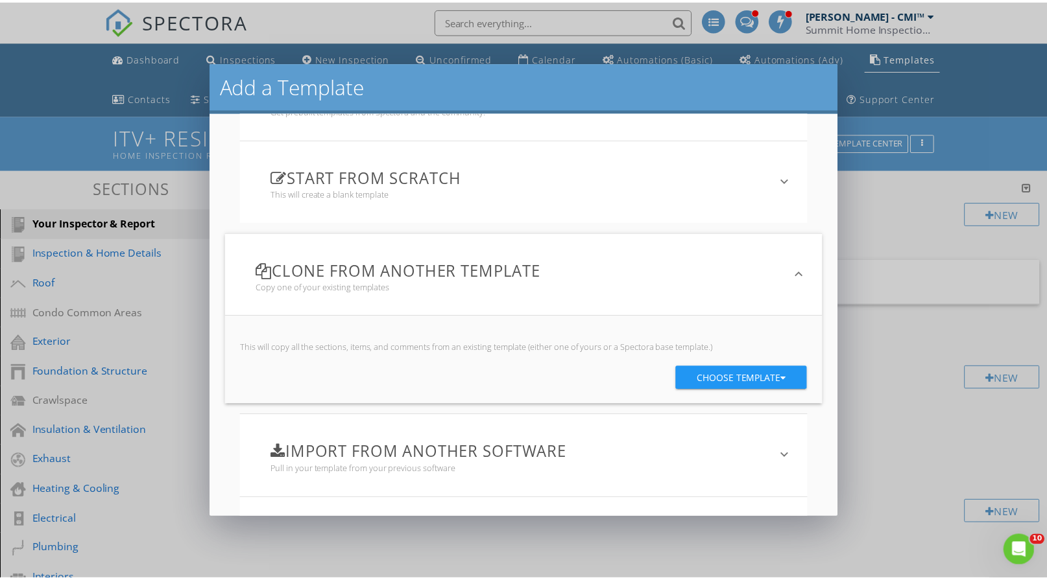
scroll to position [149, 0]
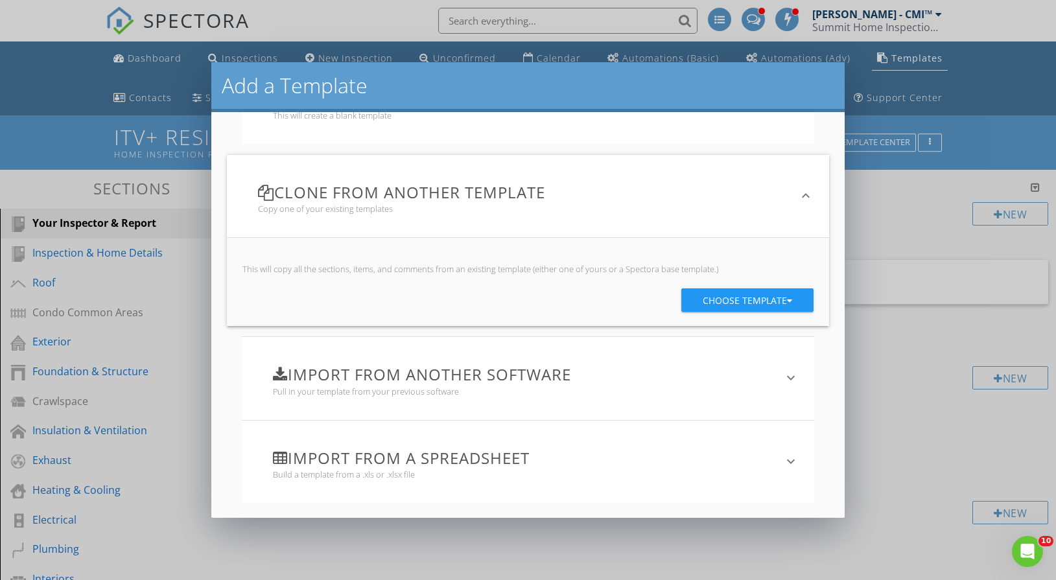
click at [735, 302] on div "Choose template" at bounding box center [747, 300] width 89 height 23
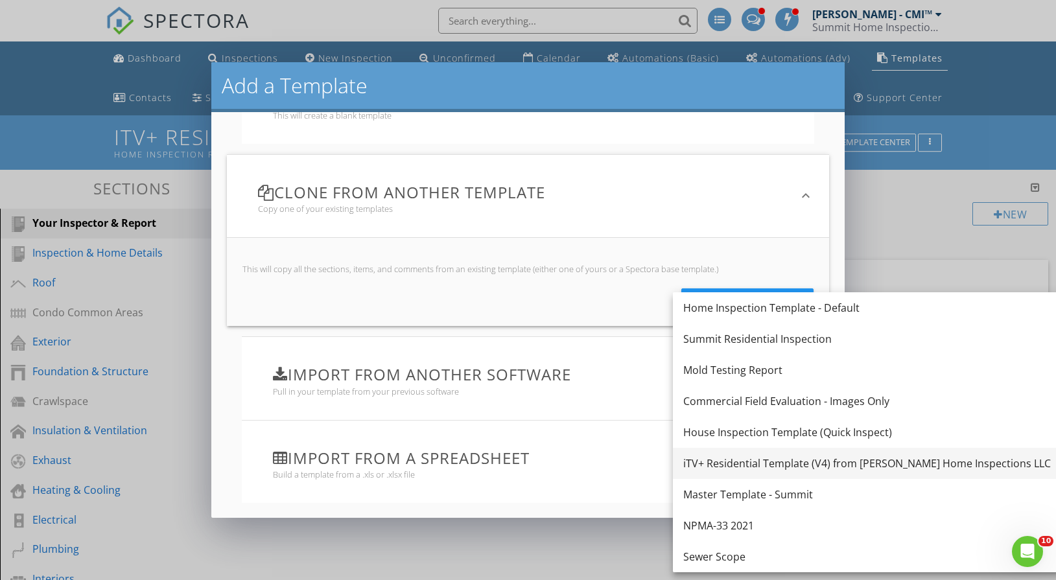
click at [750, 464] on div "iTV+ Residential Template (V4) from Cochran Home Inspections LLC" at bounding box center [867, 464] width 368 height 16
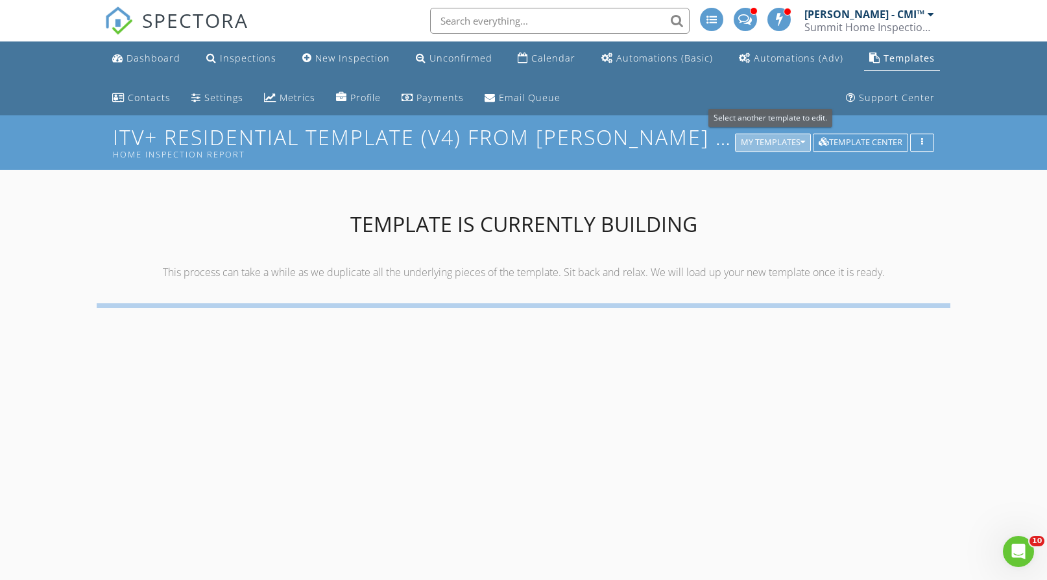
click at [788, 143] on div "My Templates" at bounding box center [773, 142] width 64 height 9
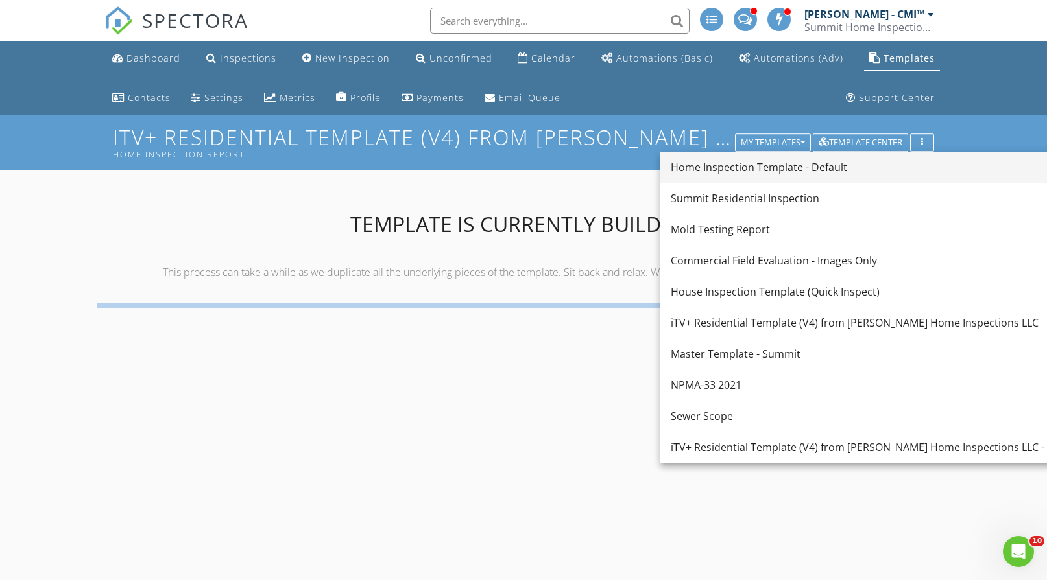
click at [771, 174] on div "Home Inspection Template - Default" at bounding box center [870, 168] width 401 height 16
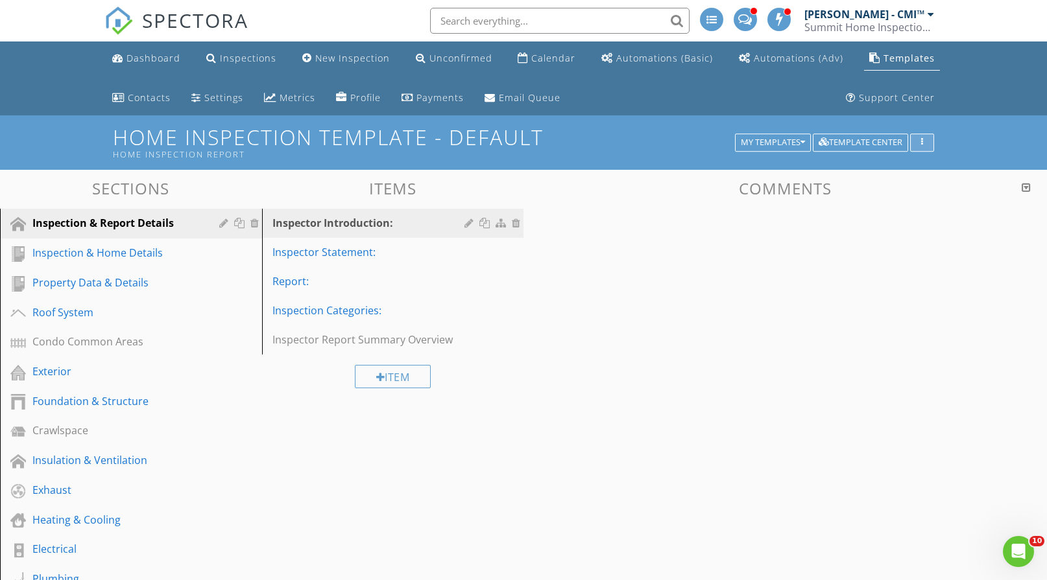
click at [922, 143] on icon "button" at bounding box center [922, 142] width 2 height 9
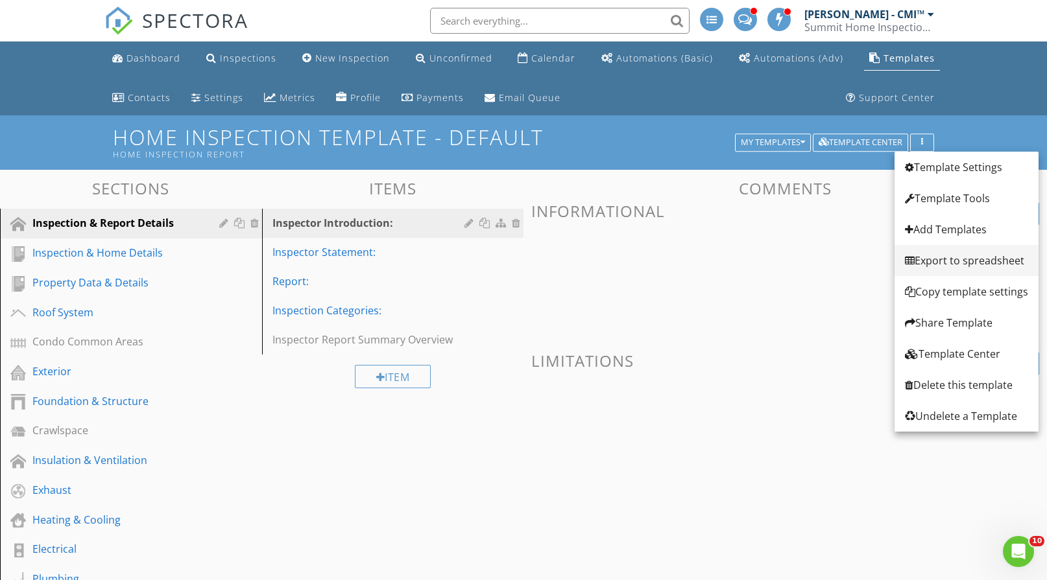
click at [946, 263] on div "Export to spreadsheet" at bounding box center [966, 261] width 123 height 16
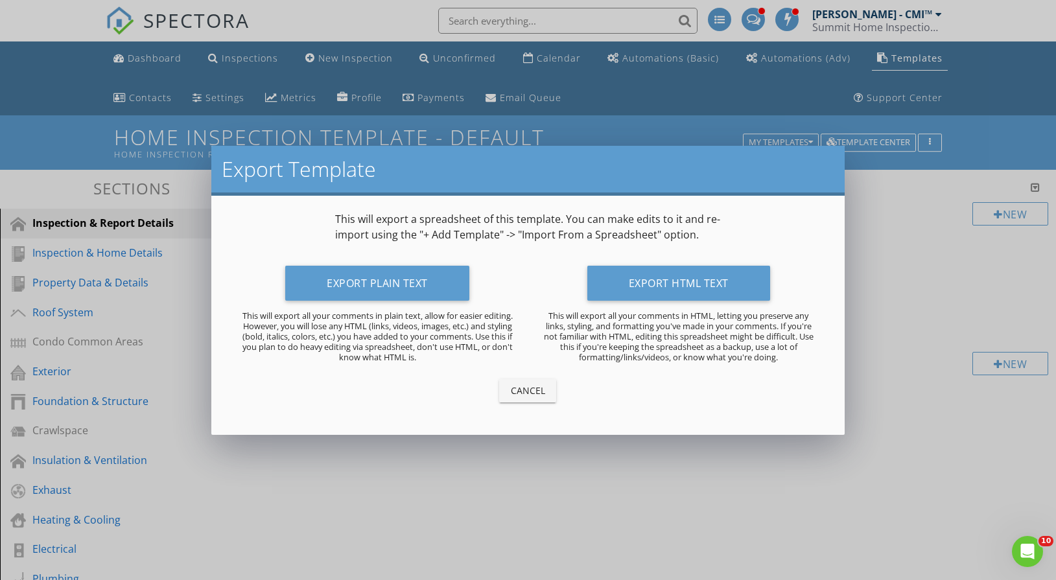
click at [532, 388] on div "Cancel" at bounding box center [528, 391] width 36 height 14
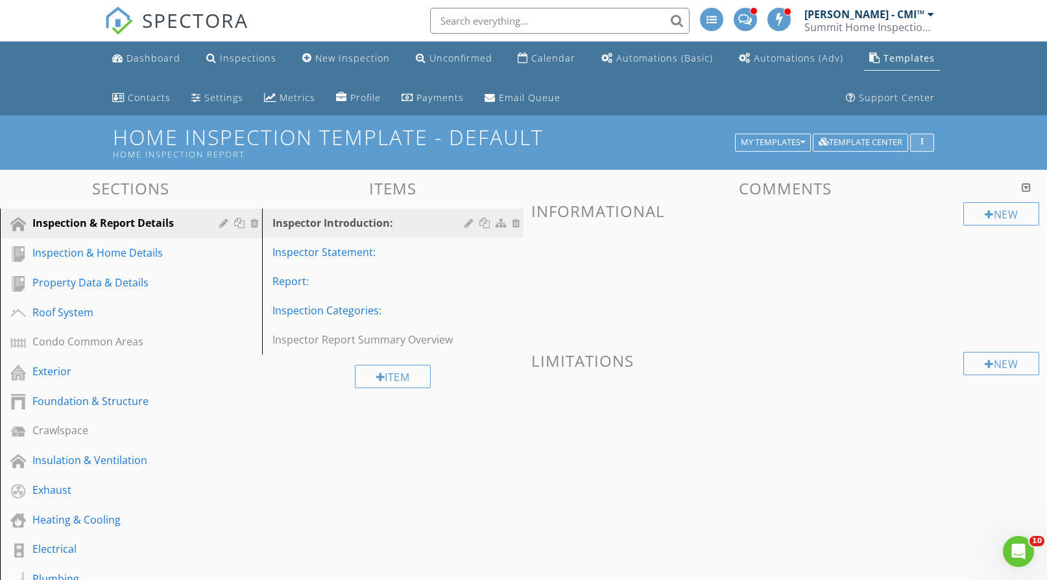
click at [920, 139] on div "button" at bounding box center [922, 142] width 12 height 9
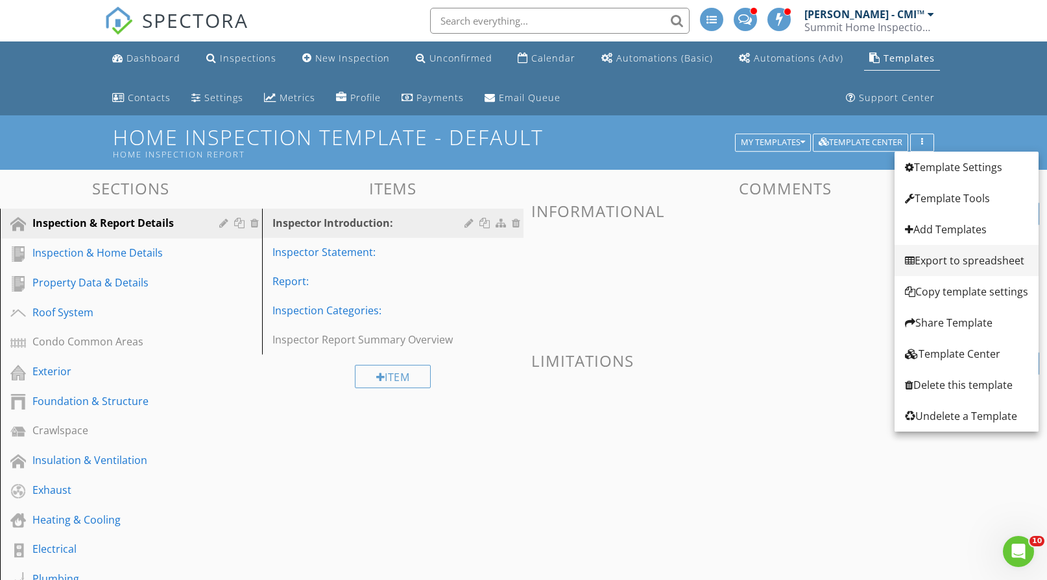
click at [949, 256] on div "Export to spreadsheet" at bounding box center [966, 261] width 123 height 16
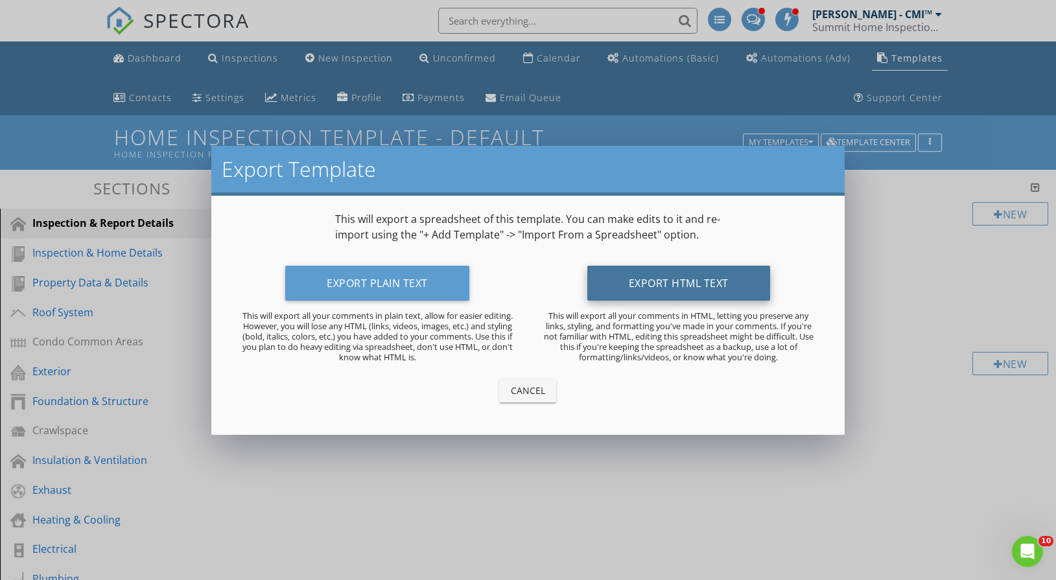
click at [673, 277] on button "Export HTML Text" at bounding box center [678, 283] width 183 height 35
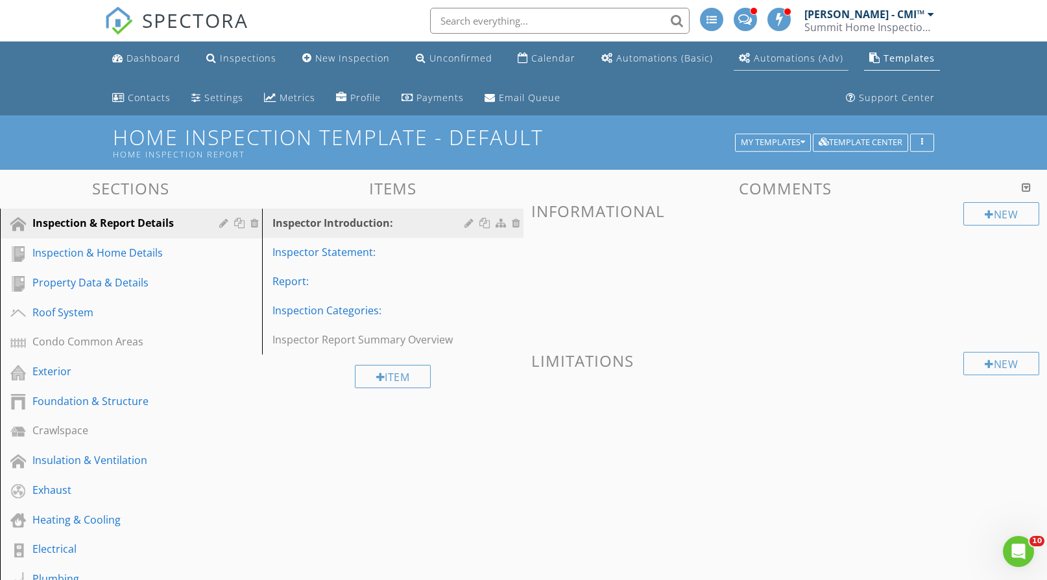
click at [781, 60] on div "Automations (Adv)" at bounding box center [797, 58] width 89 height 12
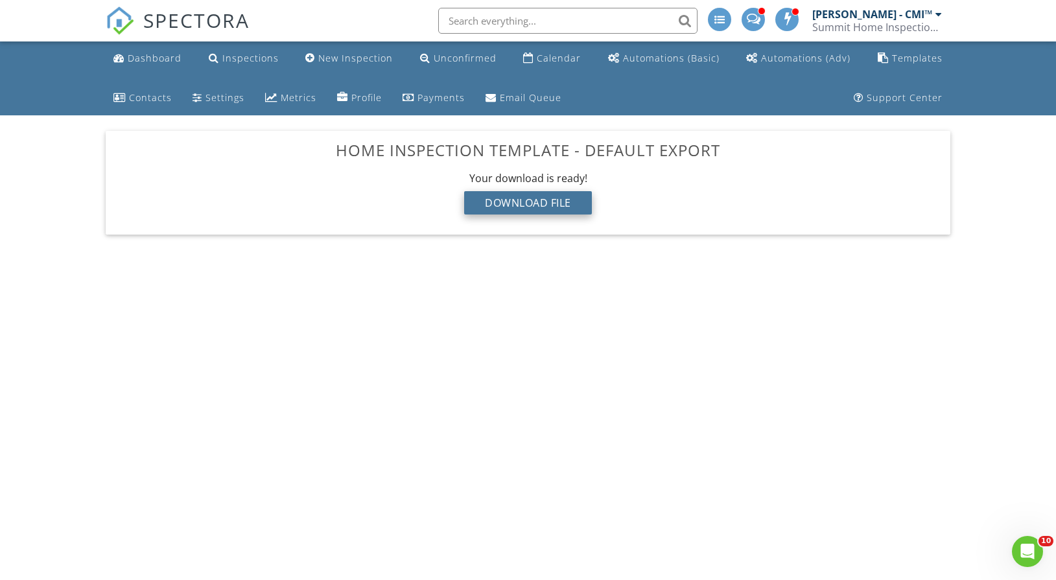
click at [531, 201] on div "Download File" at bounding box center [528, 202] width 128 height 23
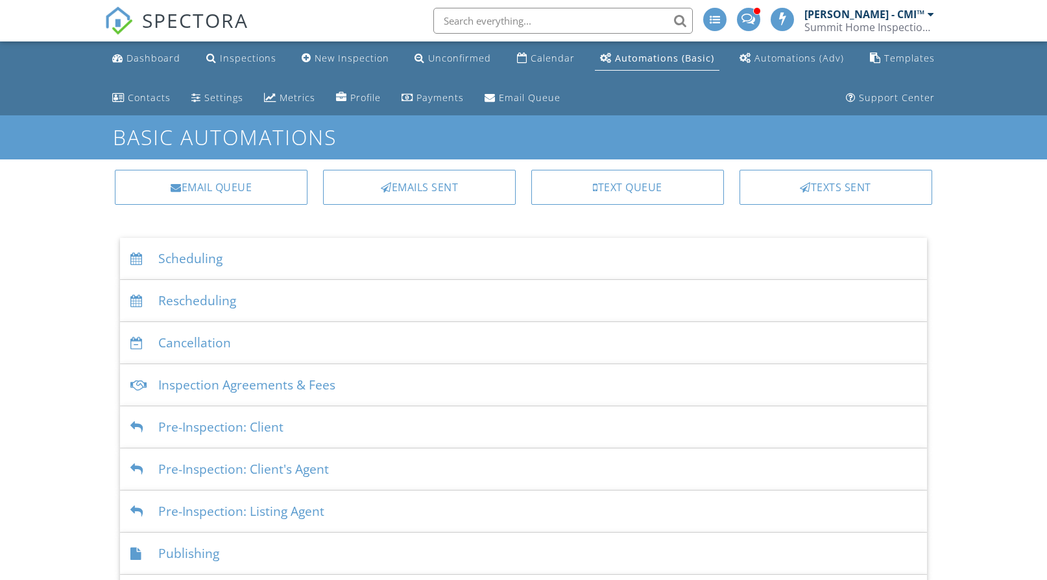
click at [202, 255] on div "Scheduling" at bounding box center [523, 259] width 806 height 42
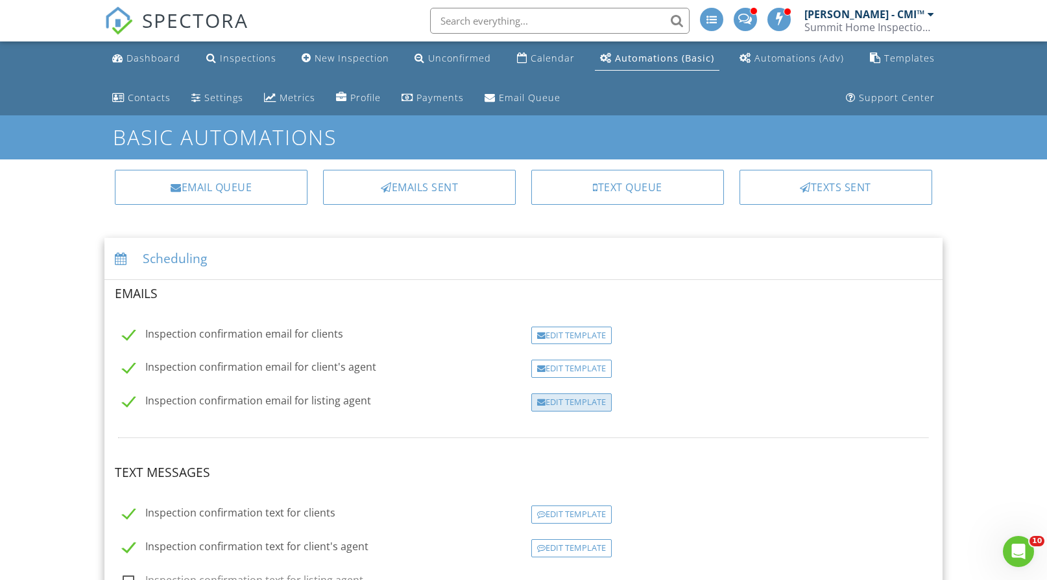
click at [573, 406] on div "Edit Template" at bounding box center [571, 403] width 80 height 18
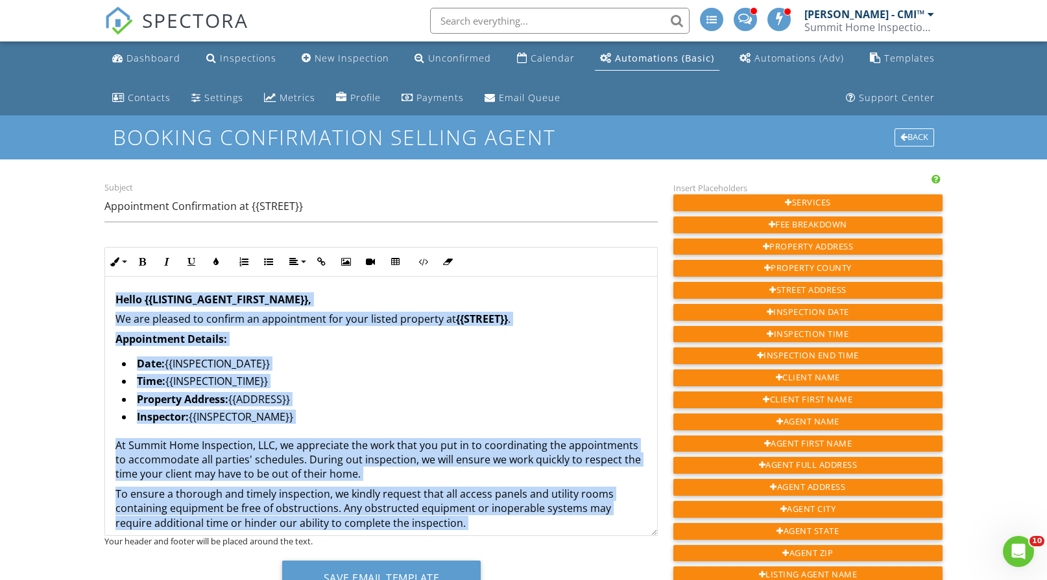
drag, startPoint x: 197, startPoint y: 514, endPoint x: 67, endPoint y: 270, distance: 276.2
copy div "Hello {{LISTING_AGENT_FIRST_NAME}}, We are pleased to confirm an appointment fo…"
drag, startPoint x: 903, startPoint y: 139, endPoint x: 863, endPoint y: 142, distance: 40.3
click at [903, 139] on div at bounding box center [903, 138] width 7 height 8
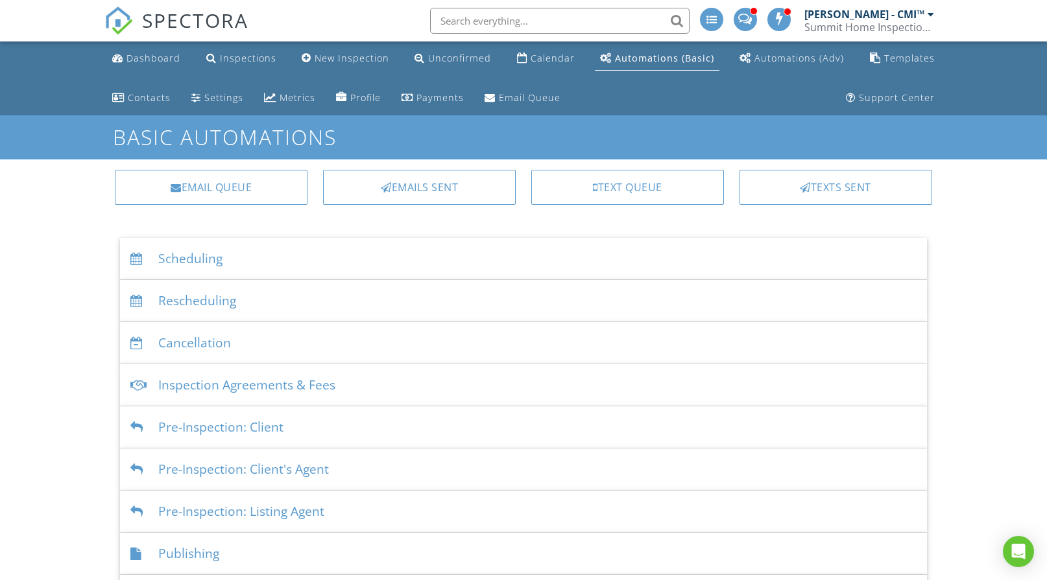
click at [249, 263] on div "Scheduling" at bounding box center [523, 259] width 806 height 42
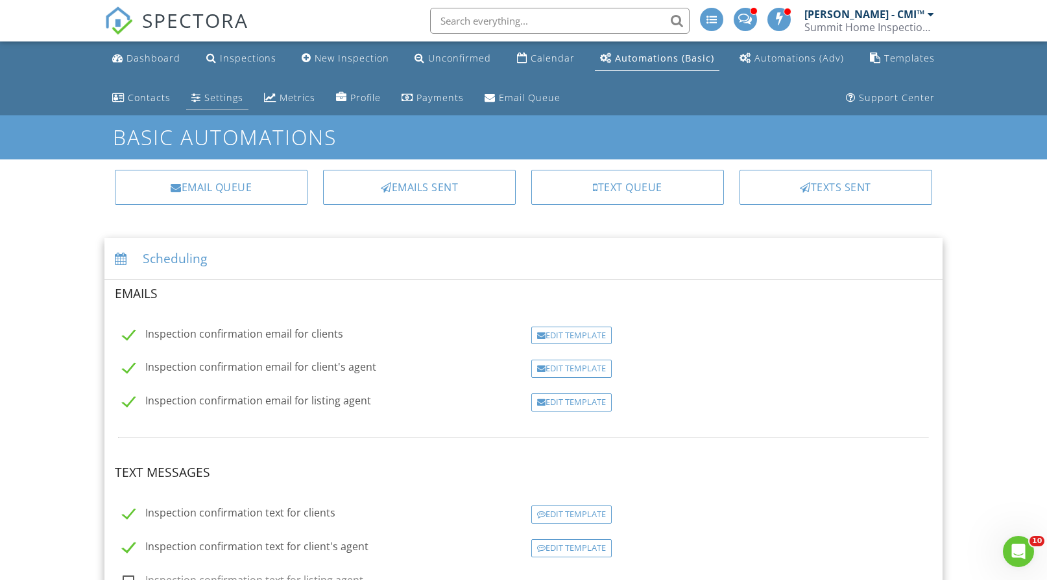
click at [221, 97] on div "Settings" at bounding box center [223, 97] width 39 height 12
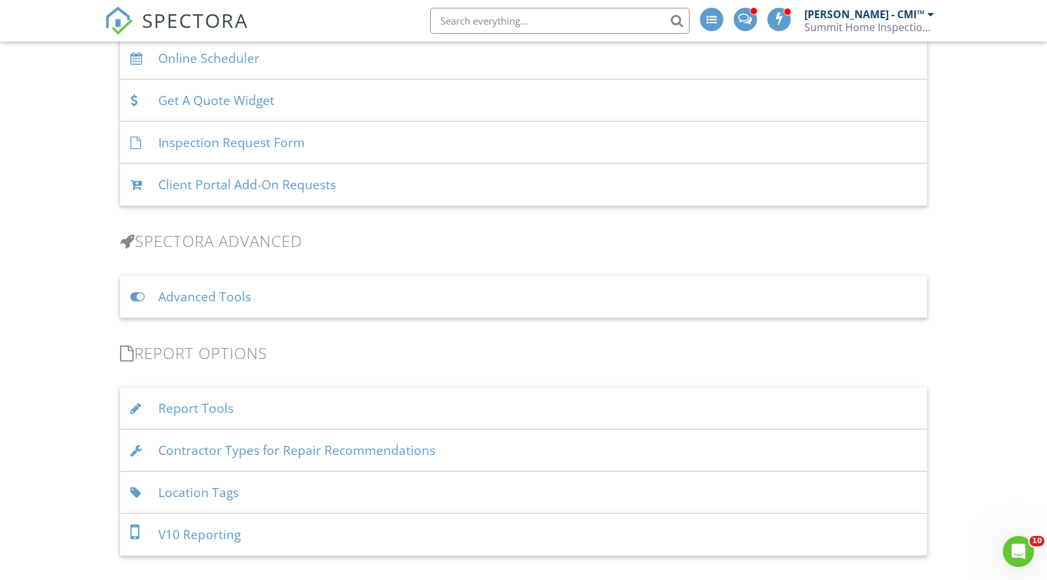
scroll to position [973, 0]
click at [303, 302] on div "Advanced Tools" at bounding box center [523, 297] width 806 height 42
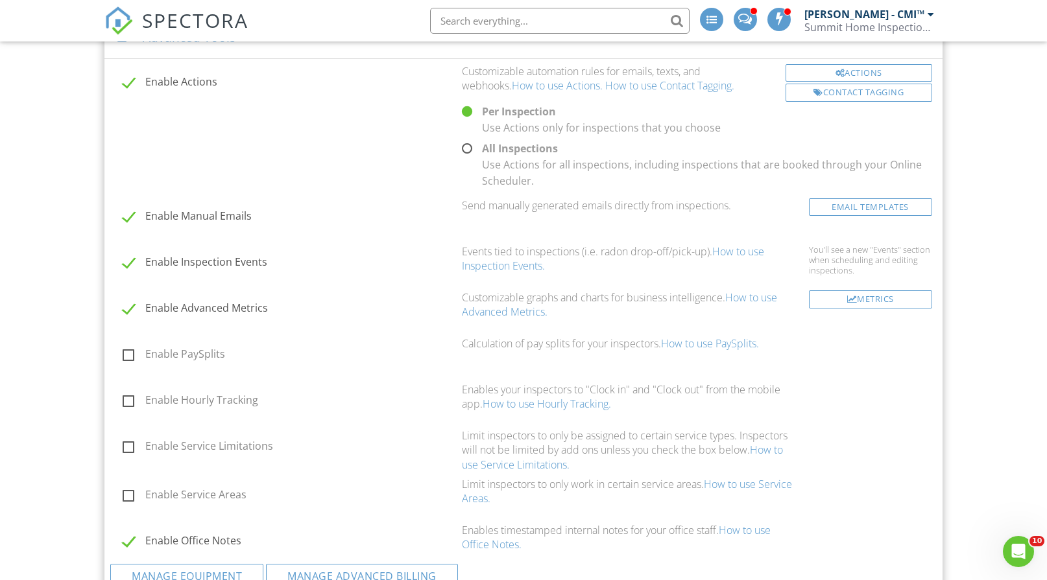
scroll to position [1232, 0]
click at [863, 205] on link "Email Templates" at bounding box center [870, 207] width 123 height 18
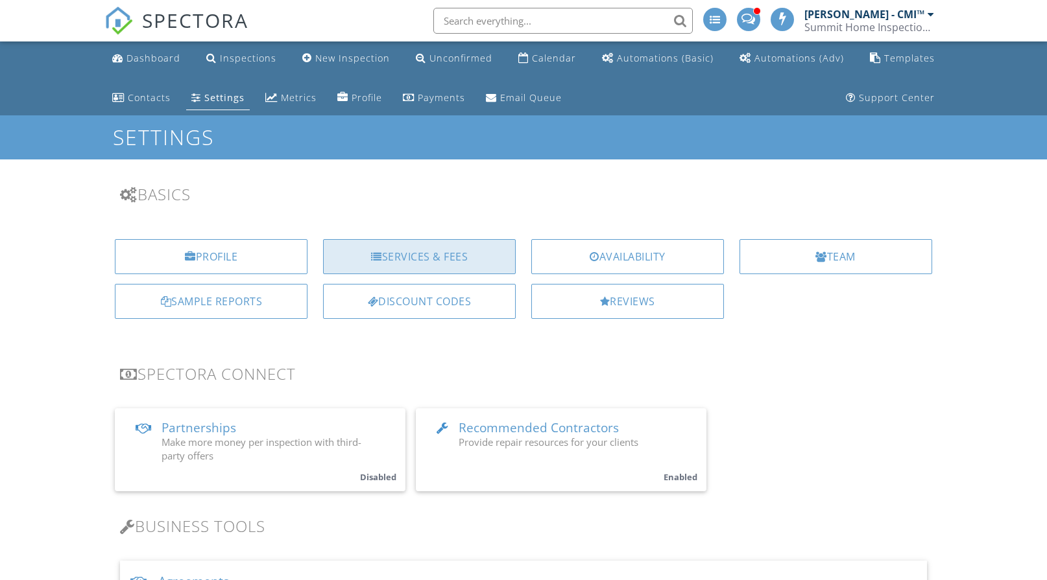
click at [433, 259] on div "Services & Fees" at bounding box center [419, 256] width 193 height 35
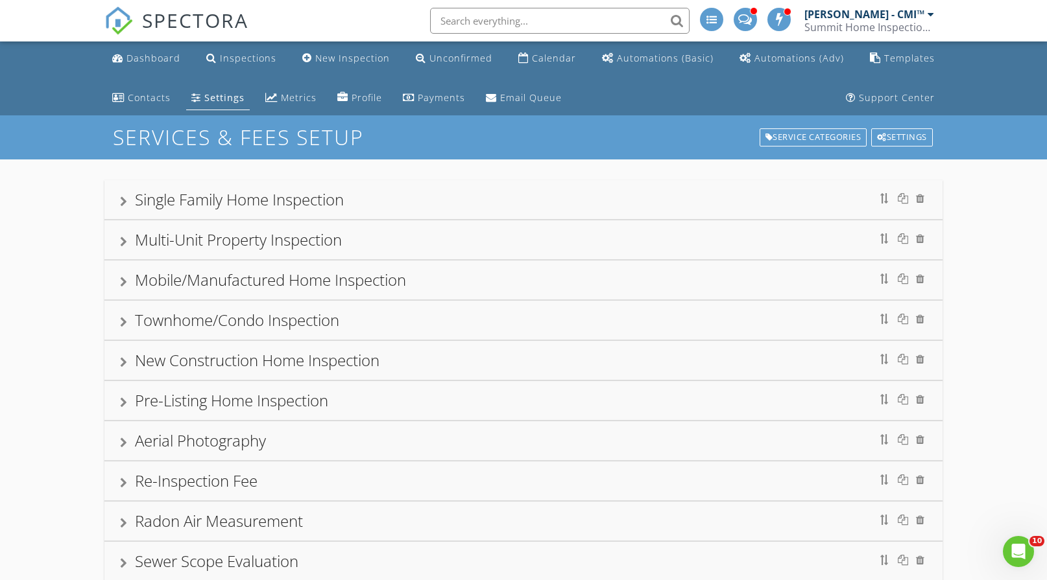
drag, startPoint x: 270, startPoint y: 195, endPoint x: 318, endPoint y: 268, distance: 86.7
click at [270, 195] on div "Single Family Home Inspection" at bounding box center [239, 199] width 209 height 21
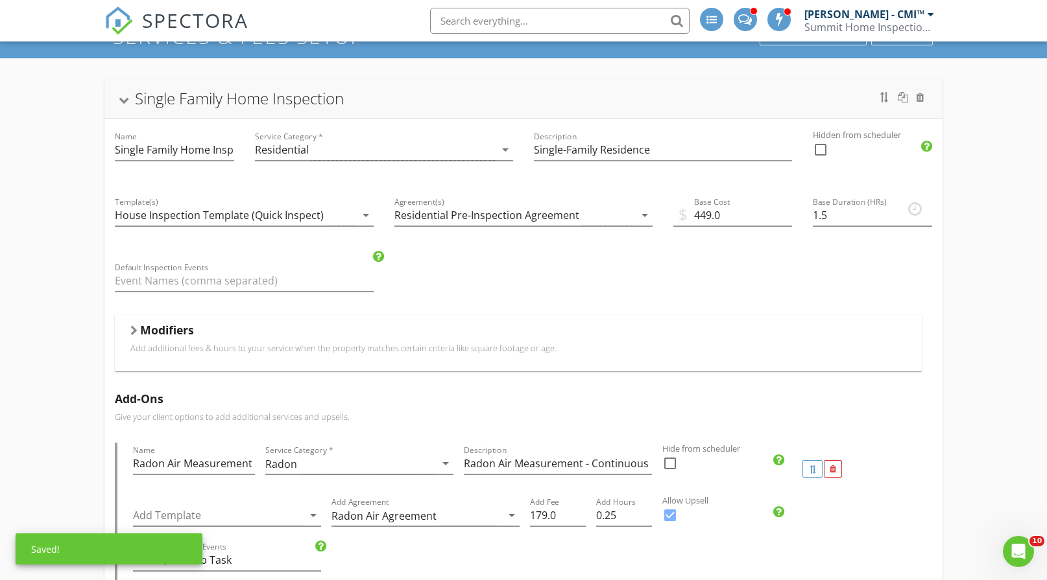
scroll to position [259, 0]
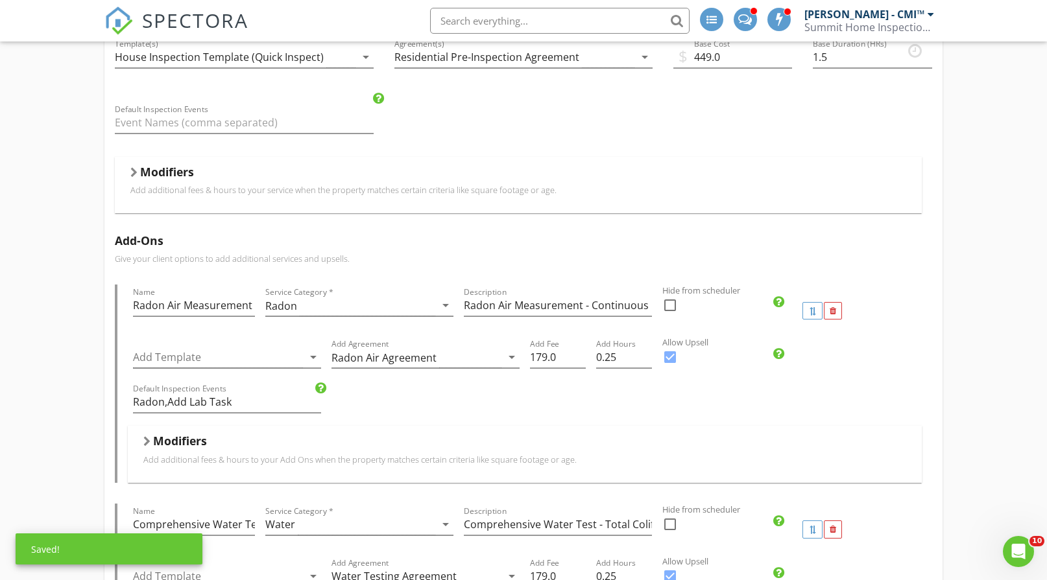
click at [196, 179] on div "Modifiers" at bounding box center [517, 175] width 775 height 20
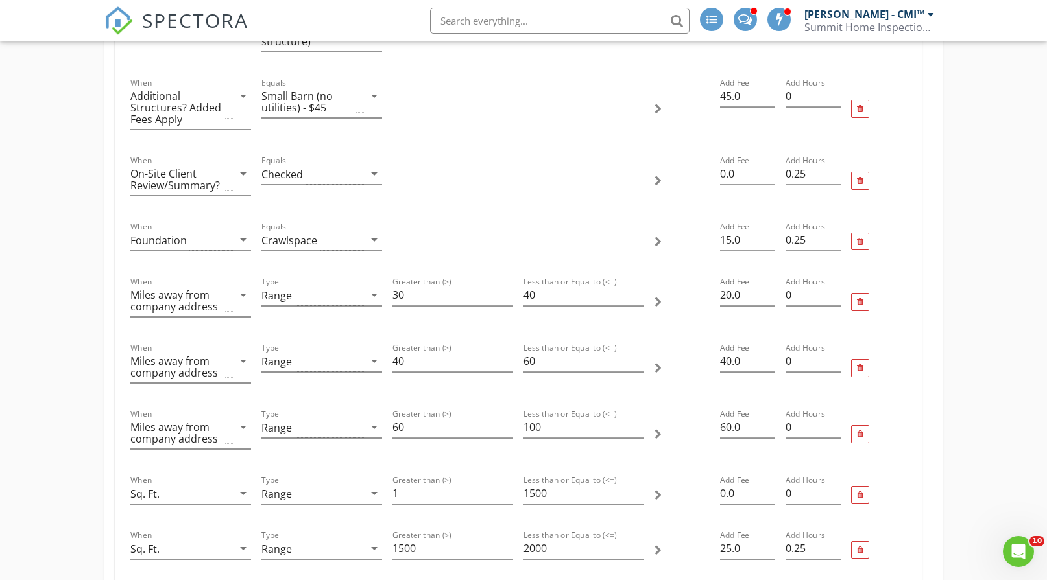
scroll to position [1232, 0]
